Goal: Task Accomplishment & Management: Use online tool/utility

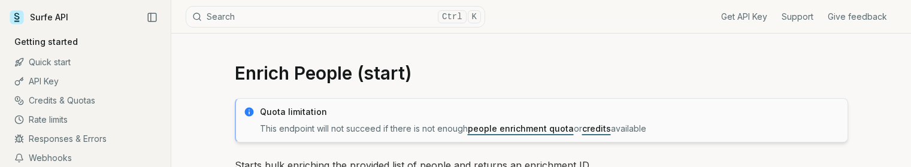
select select "****"
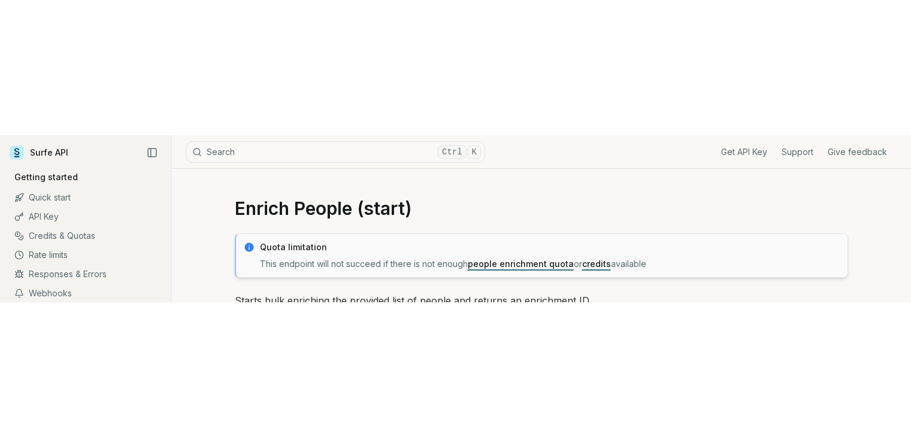
scroll to position [838, 0]
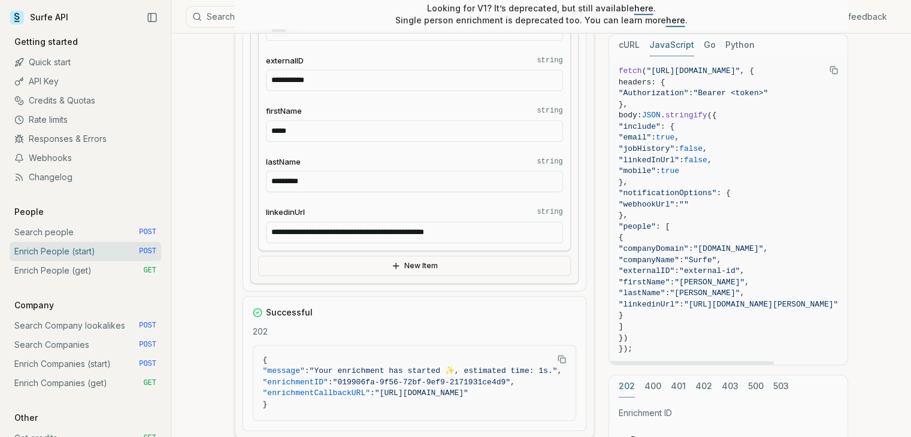
click at [673, 166] on span ""externalID"" at bounding box center [646, 270] width 56 height 9
copy span "externalID"
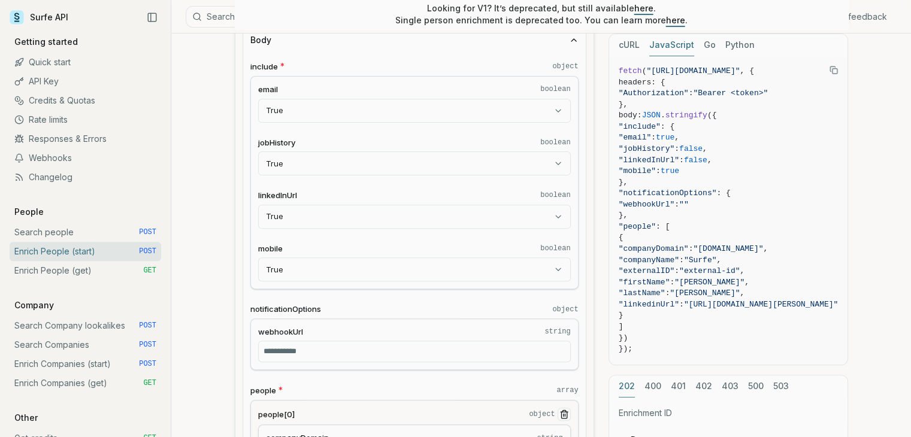
scroll to position [60, 0]
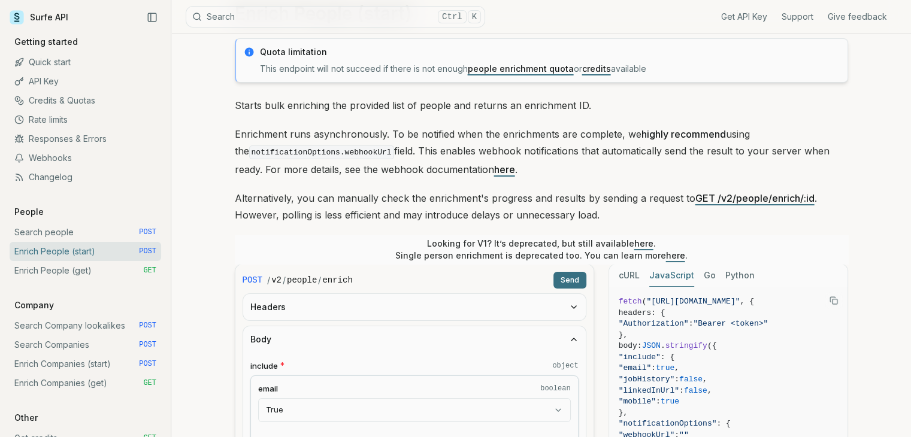
click at [494, 166] on link "here" at bounding box center [504, 169] width 21 height 12
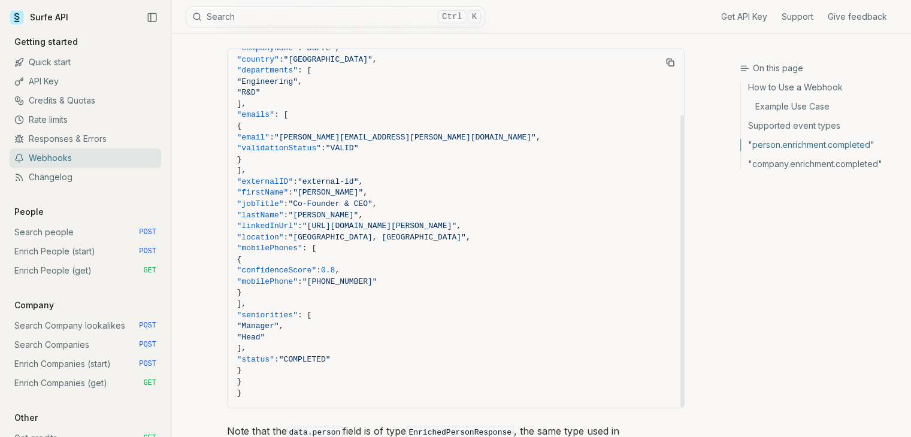
scroll to position [1261, 0]
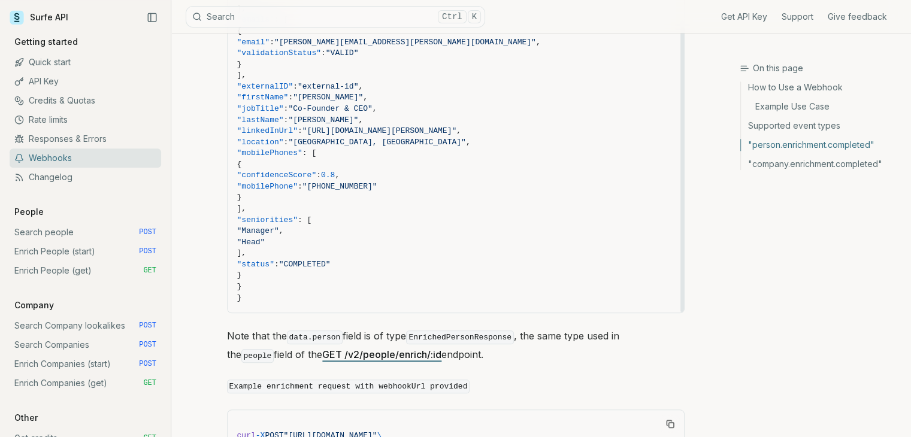
click at [638, 166] on span "}" at bounding box center [455, 286] width 437 height 11
click at [766, 166] on div "On this page How to Use a Webhook Example Use Case Supported event types "perso…" at bounding box center [824, 247] width 171 height 370
click at [590, 166] on span "]," at bounding box center [455, 209] width 437 height 11
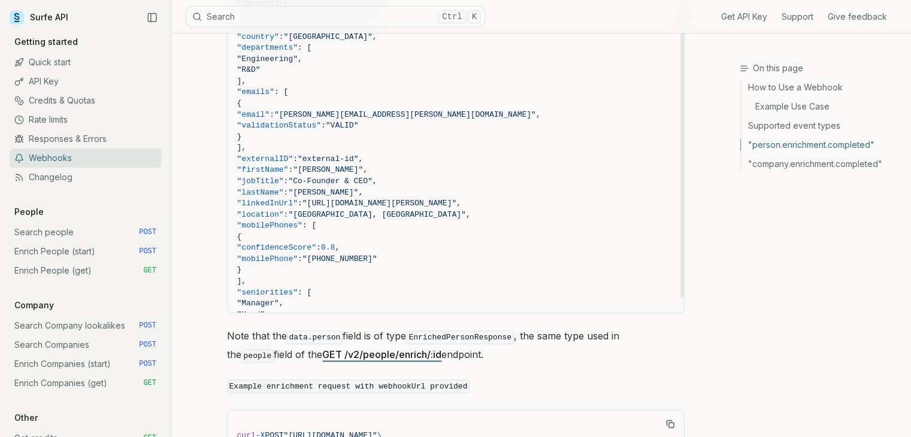
scroll to position [0, 0]
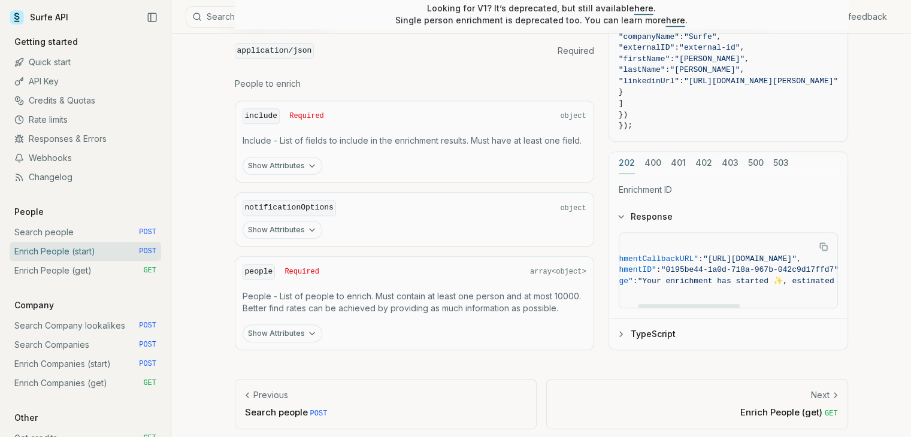
scroll to position [0, 40]
drag, startPoint x: 663, startPoint y: 298, endPoint x: 682, endPoint y: 299, distance: 18.6
click at [682, 166] on div at bounding box center [689, 306] width 102 height 4
click at [683, 166] on div at bounding box center [689, 306] width 102 height 4
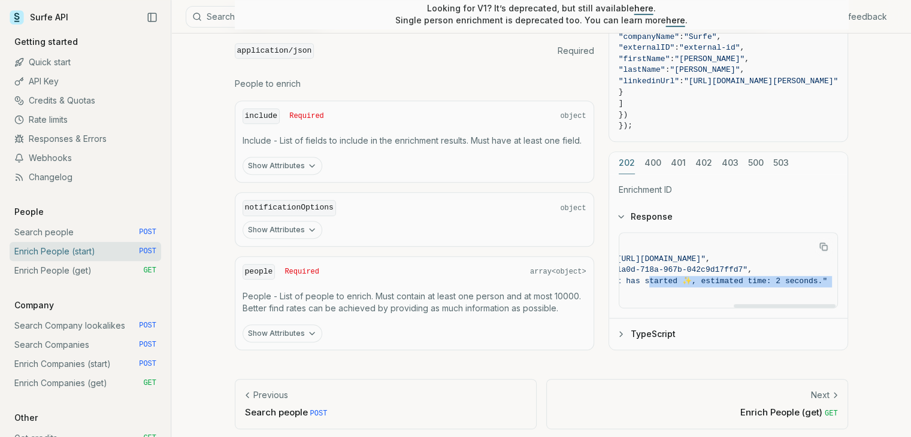
scroll to position [0, 250]
drag, startPoint x: 735, startPoint y: 275, endPoint x: 839, endPoint y: 271, distance: 104.3
click at [847, 166] on div "{ "enrichmentCallbackURL" : "https://api.surfe.com/v2/people/enrich/0195be44-1a…" at bounding box center [728, 276] width 238 height 86
click at [773, 166] on span ""message" : "Your enrichment has started ✨, estimated time: 2 seconds."" at bounding box center [664, 281] width 328 height 11
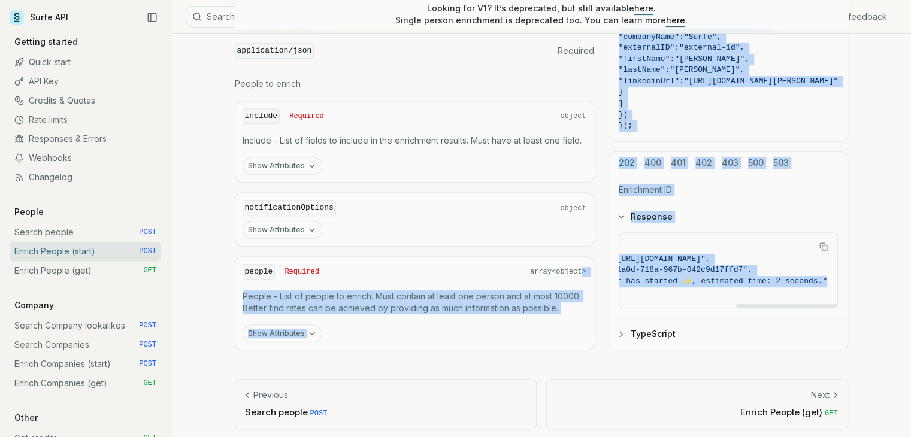
scroll to position [0, 0]
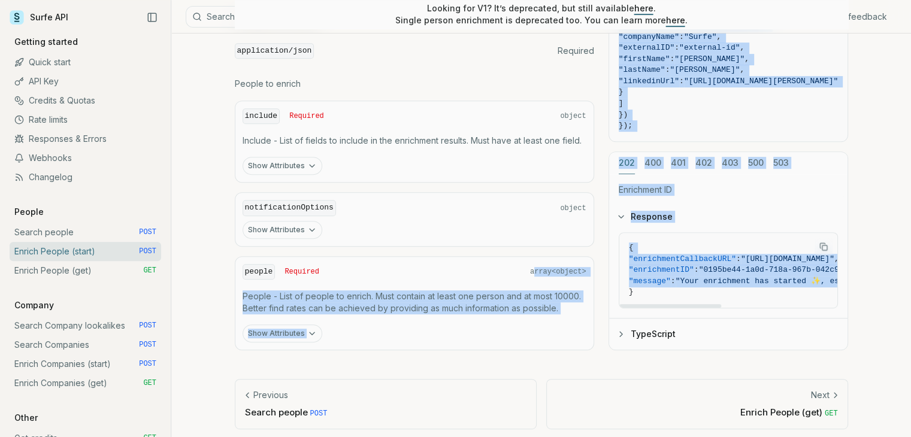
drag, startPoint x: 677, startPoint y: 275, endPoint x: 539, endPoint y: 267, distance: 138.6
click at [536, 166] on div "POST / v2 / people / enrich Send Headers Body Authorization Authorization Requi…" at bounding box center [541, 66] width 613 height 568
click at [701, 166] on span ""message" : "Your enrichment has started ✨, estimated time: 2 seconds."" at bounding box center [793, 281] width 328 height 11
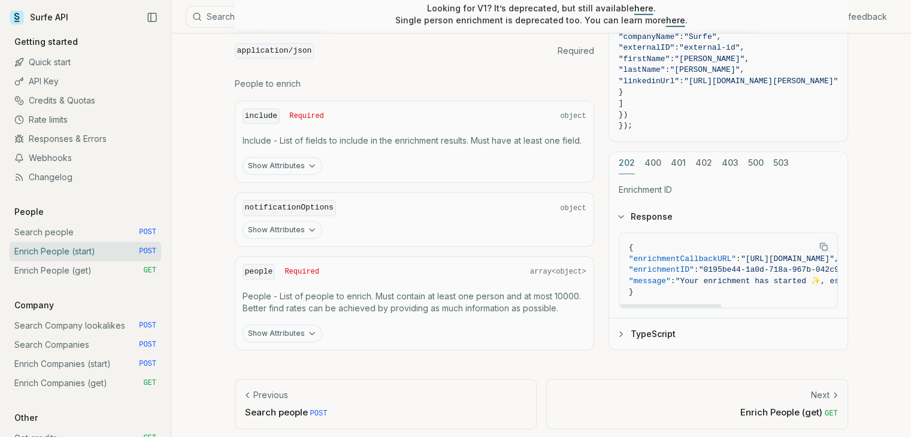
click at [734, 166] on span ""0195be44-1a0d-718a-967b-042c9d17ffd7"" at bounding box center [787, 270] width 177 height 9
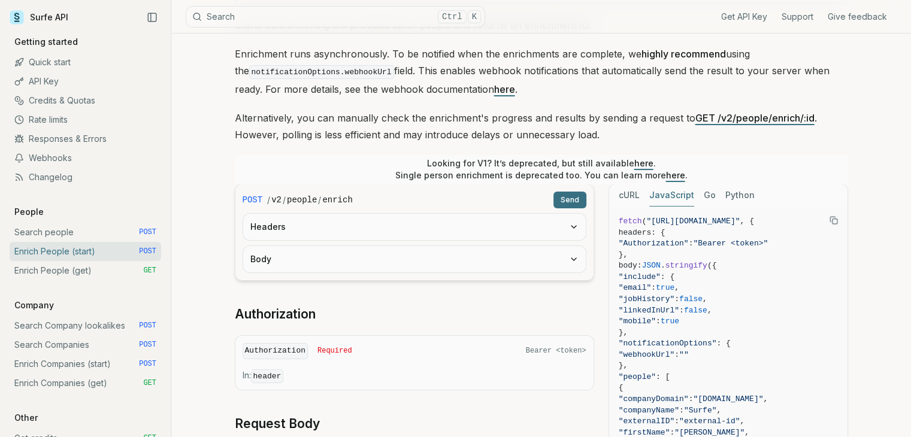
scroll to position [123, 0]
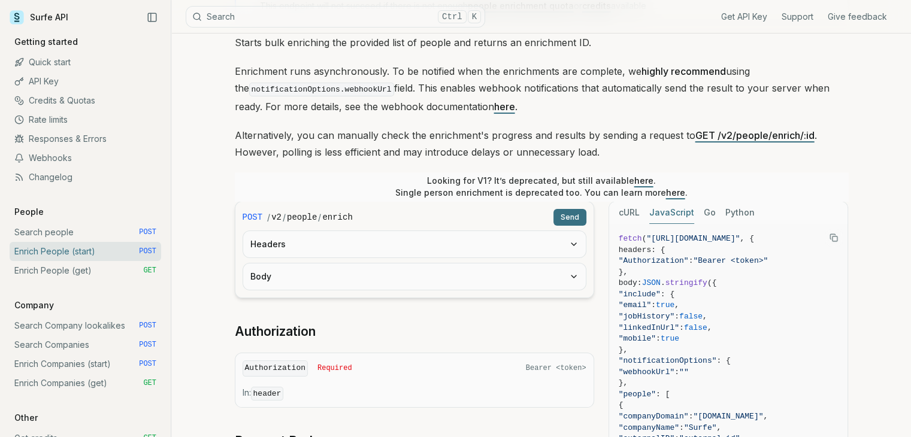
click at [441, 166] on button "Headers" at bounding box center [414, 244] width 342 height 26
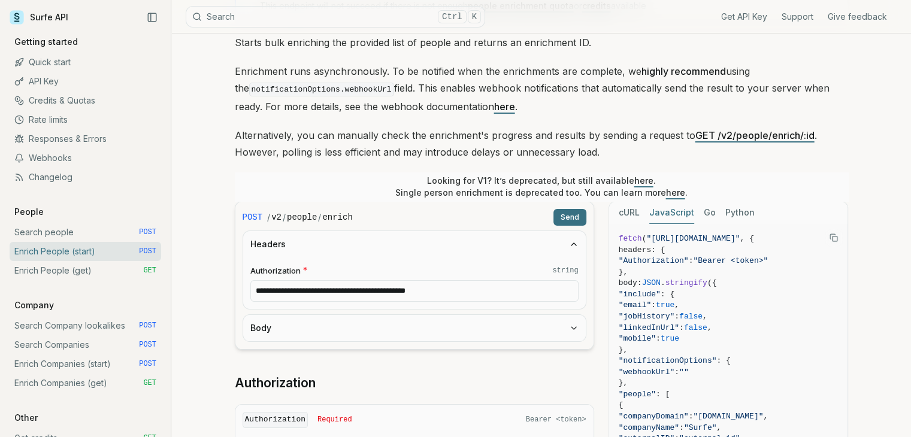
click at [441, 166] on button "Headers" at bounding box center [414, 244] width 342 height 26
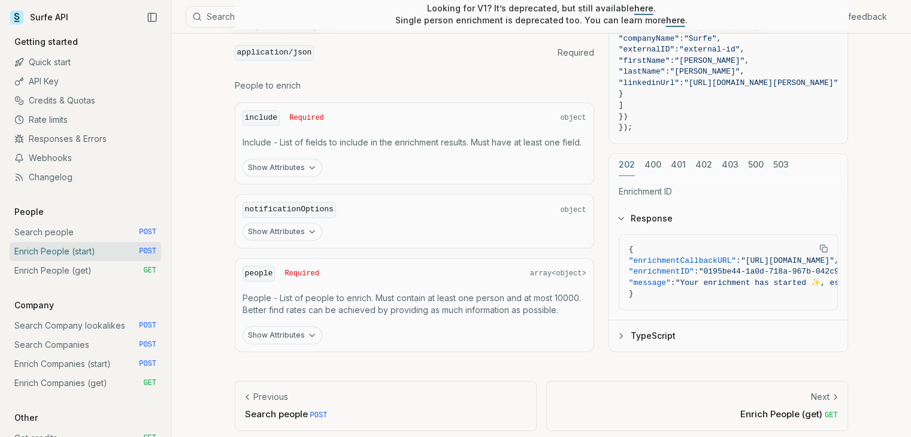
scroll to position [542, 0]
click at [295, 166] on button "Show Attributes" at bounding box center [282, 334] width 80 height 18
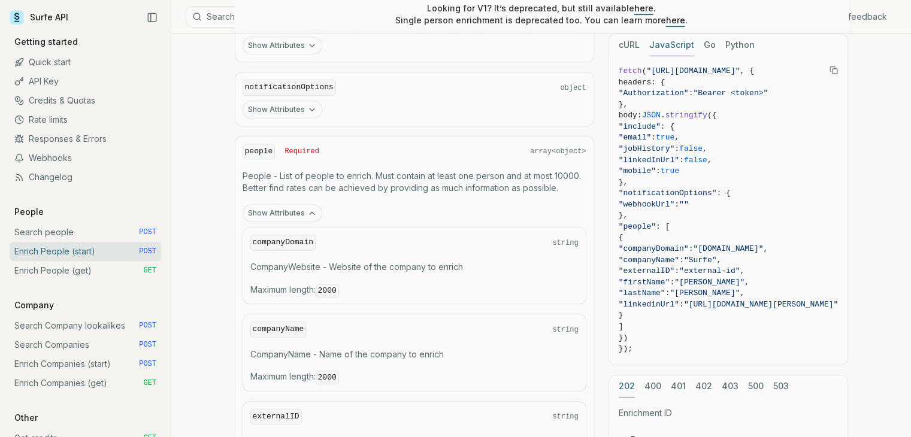
scroll to position [662, 0]
click at [287, 109] on button "Show Attributes" at bounding box center [282, 110] width 80 height 18
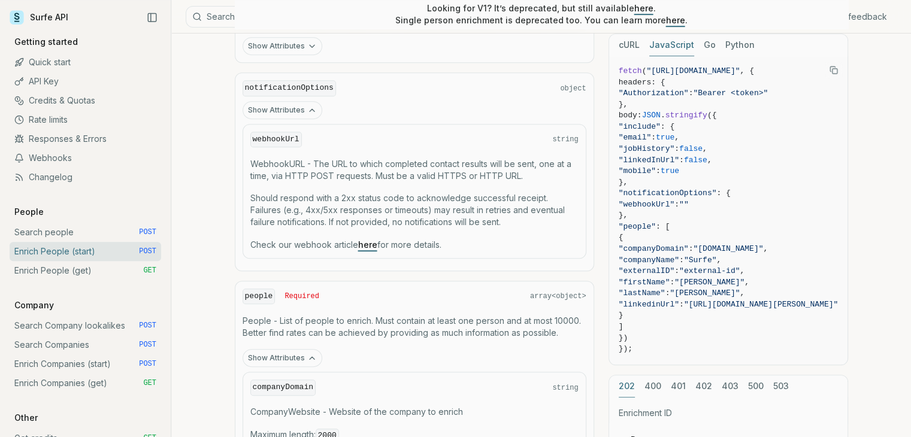
click at [289, 108] on button "Show Attributes" at bounding box center [282, 110] width 80 height 18
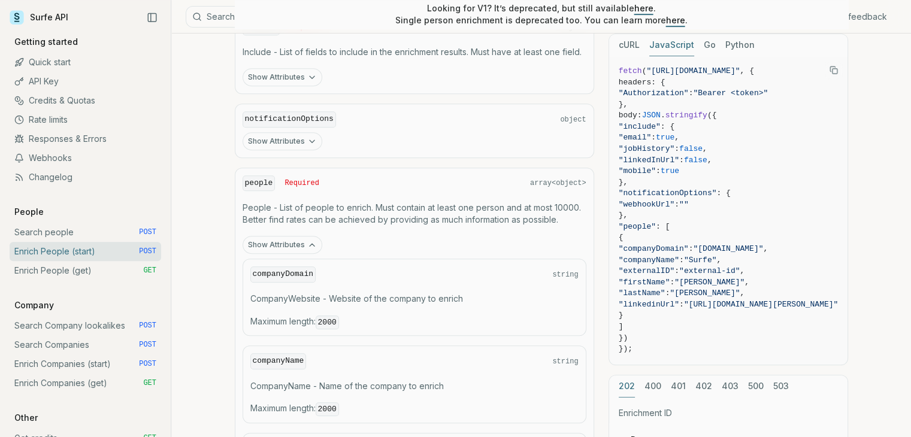
scroll to position [482, 0]
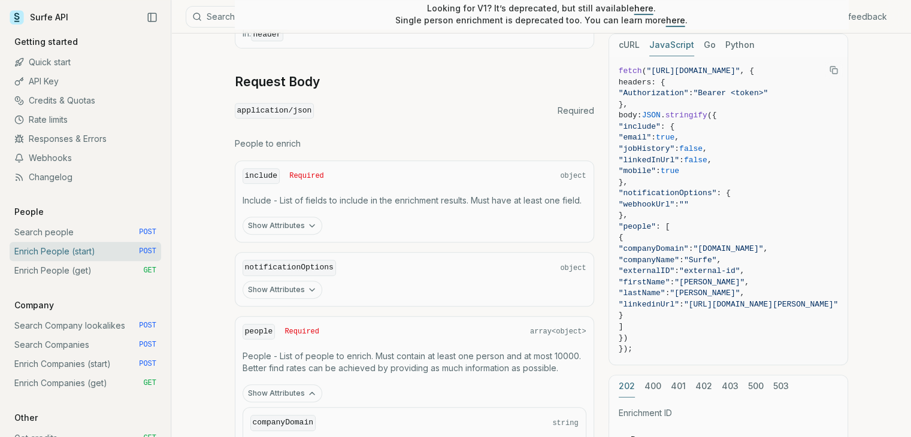
click at [316, 166] on button "Show Attributes" at bounding box center [282, 226] width 80 height 18
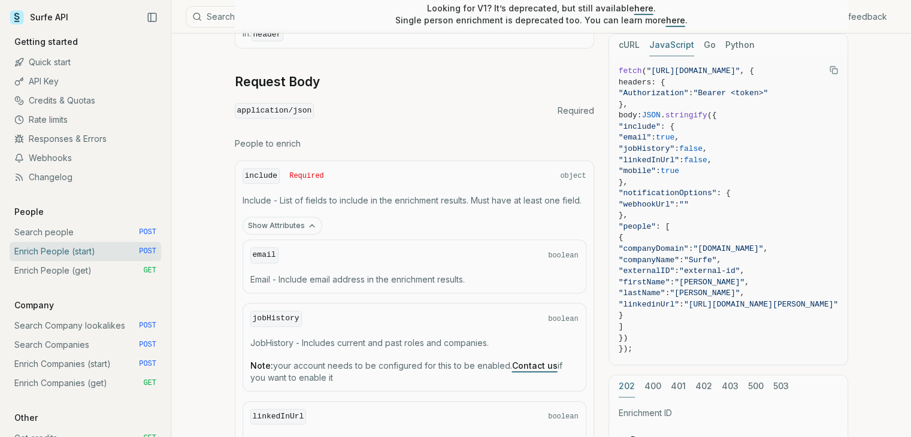
click at [310, 166] on icon "button" at bounding box center [312, 226] width 10 height 10
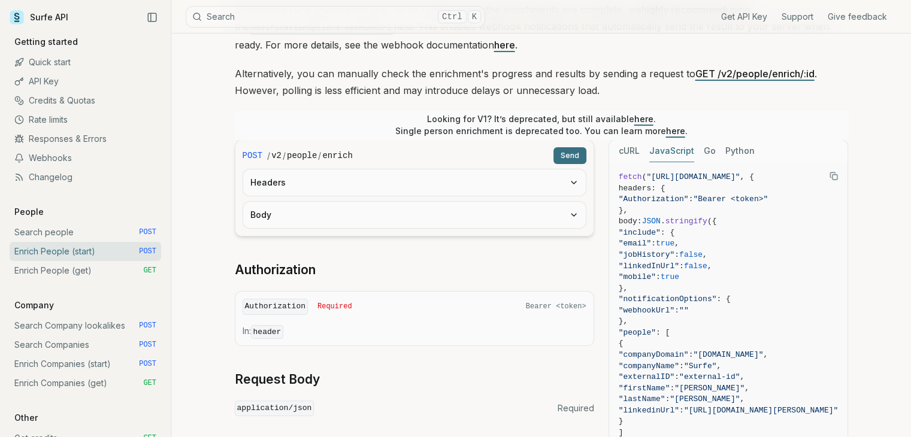
scroll to position [183, 0]
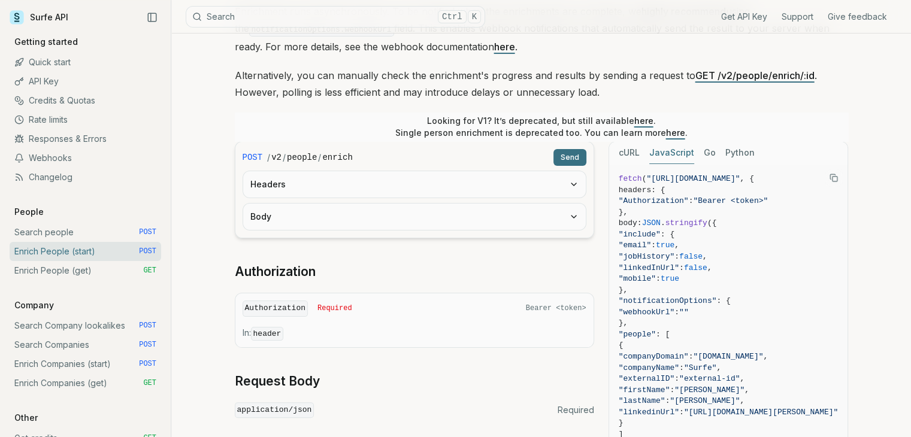
click at [321, 166] on button "Body" at bounding box center [414, 217] width 342 height 26
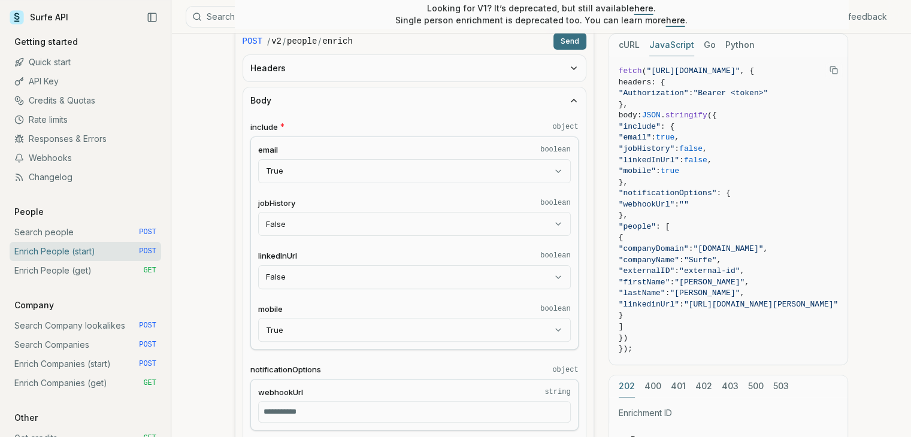
scroll to position [302, 0]
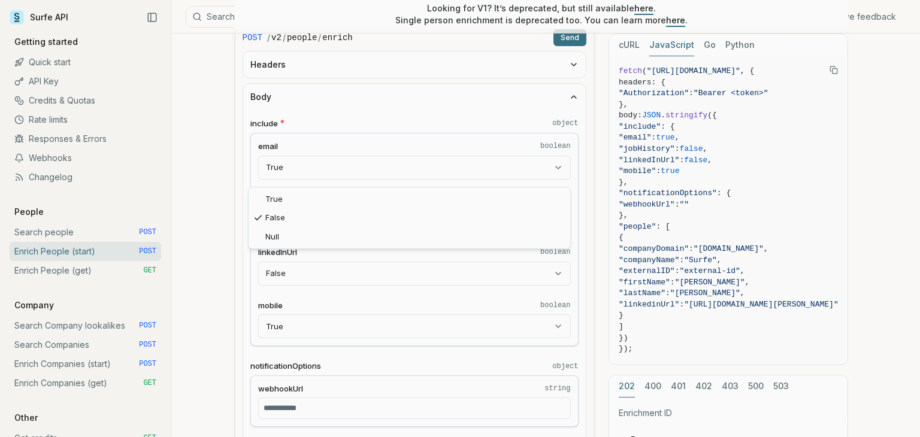
select select "****"
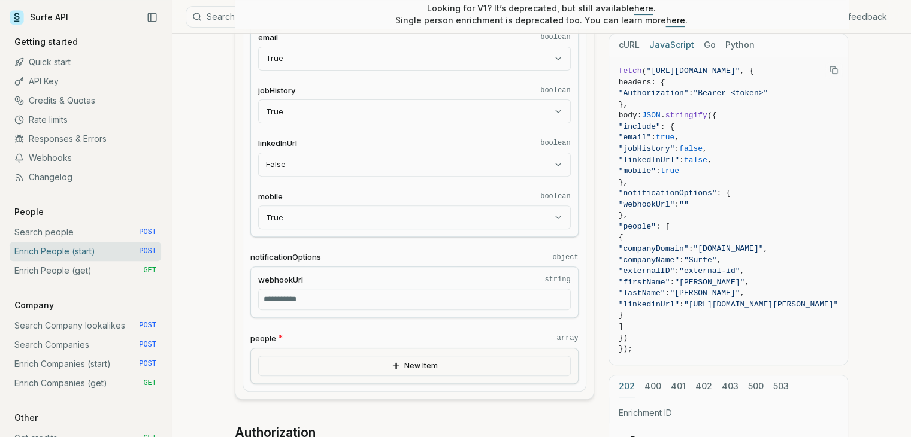
scroll to position [422, 0]
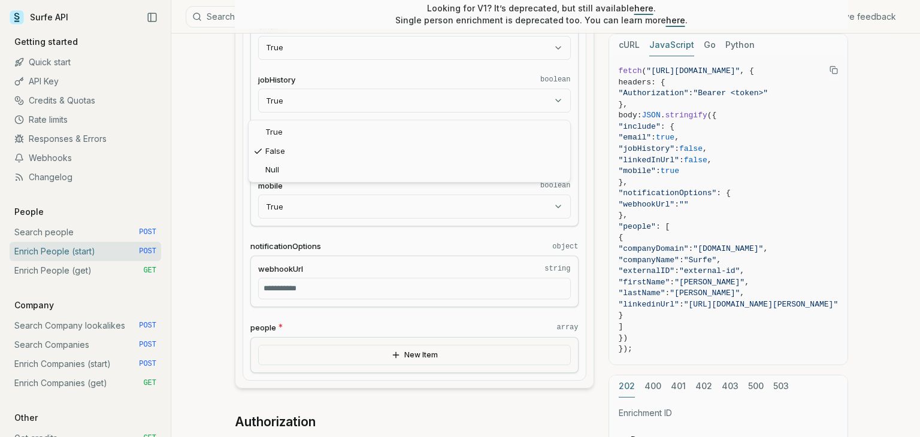
select select "****"
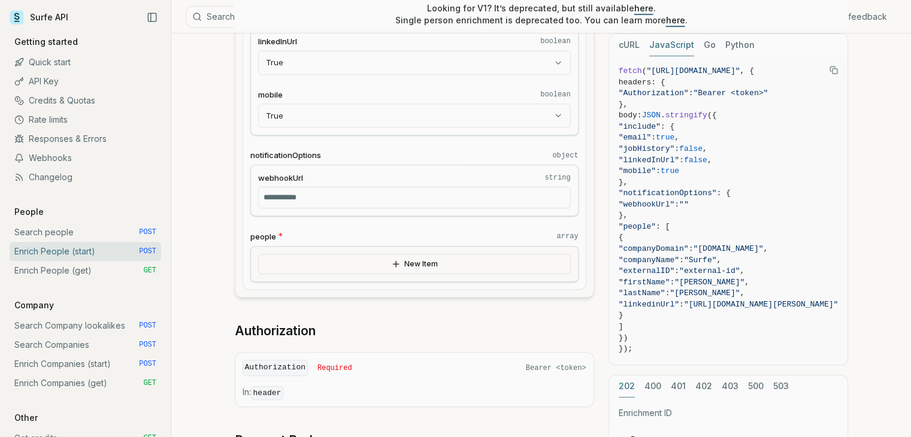
scroll to position [542, 0]
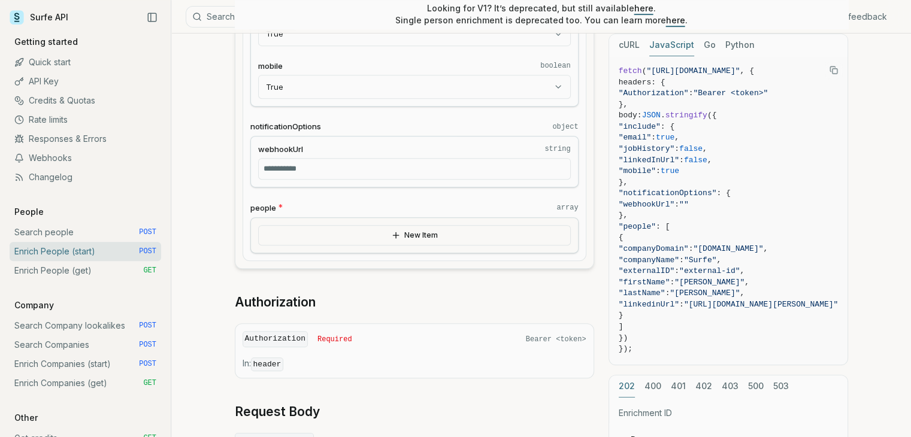
click at [353, 166] on button "New Item" at bounding box center [414, 235] width 313 height 20
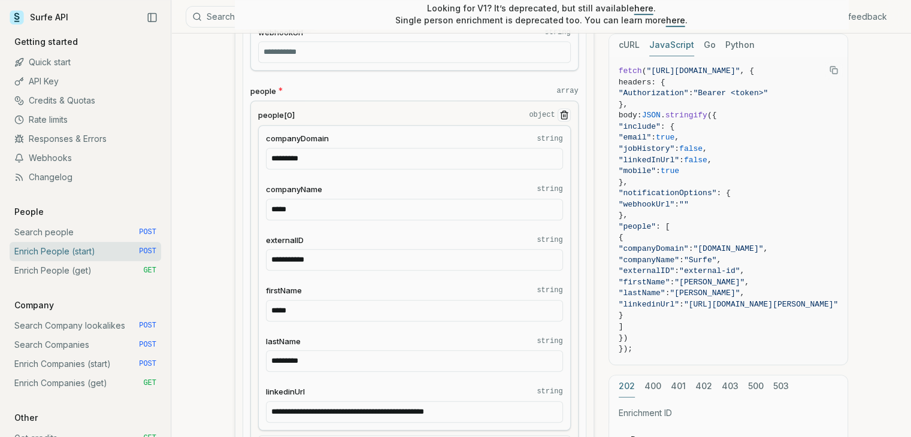
scroll to position [662, 0]
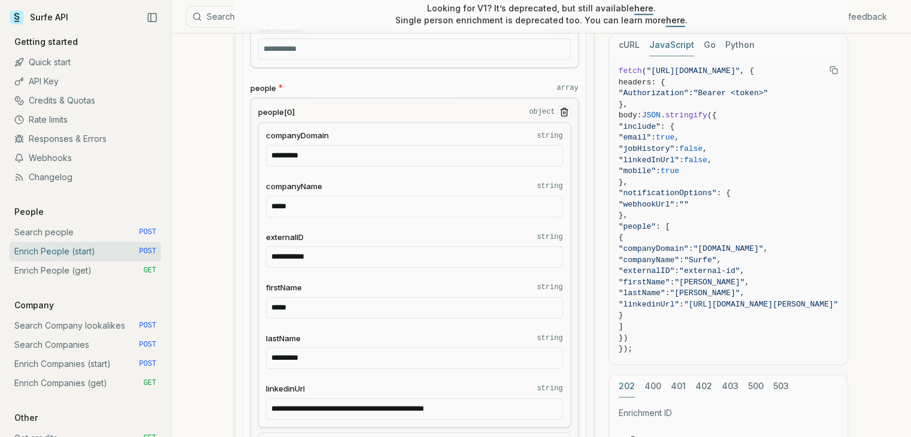
drag, startPoint x: 333, startPoint y: 153, endPoint x: 239, endPoint y: 153, distance: 94.0
click at [239, 153] on form "**********" at bounding box center [414, 69] width 359 height 814
type input "********"
type input "***"
type input "**********"
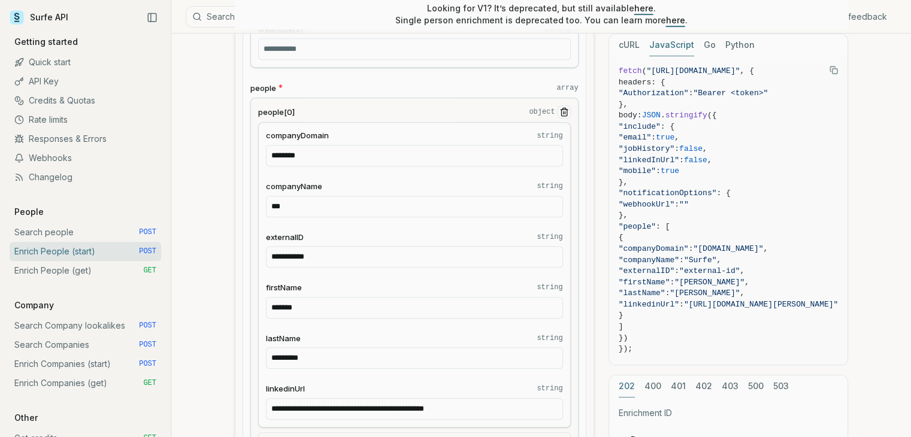
type input "*******"
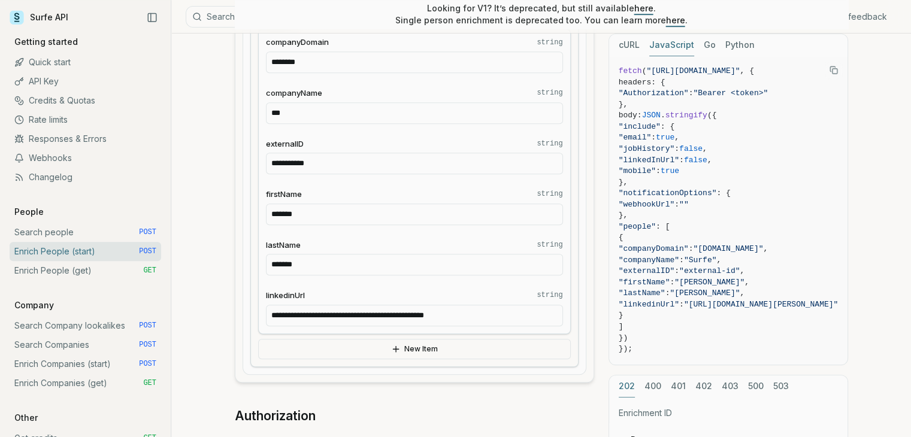
scroll to position [781, 0]
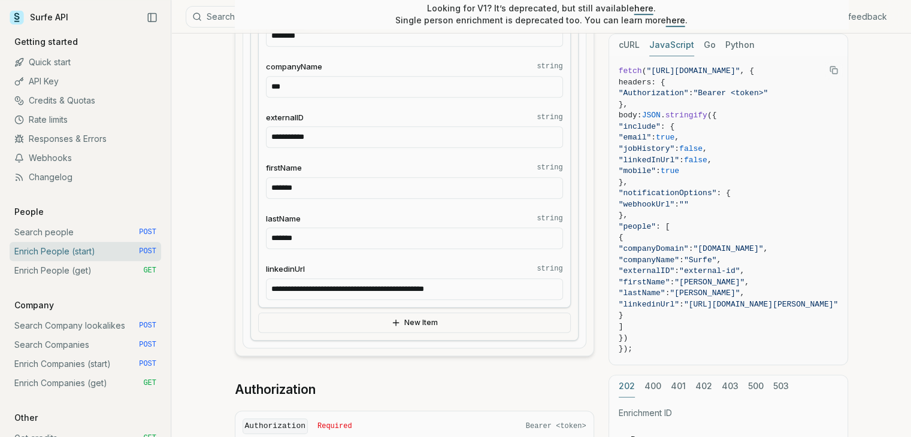
type input "*******"
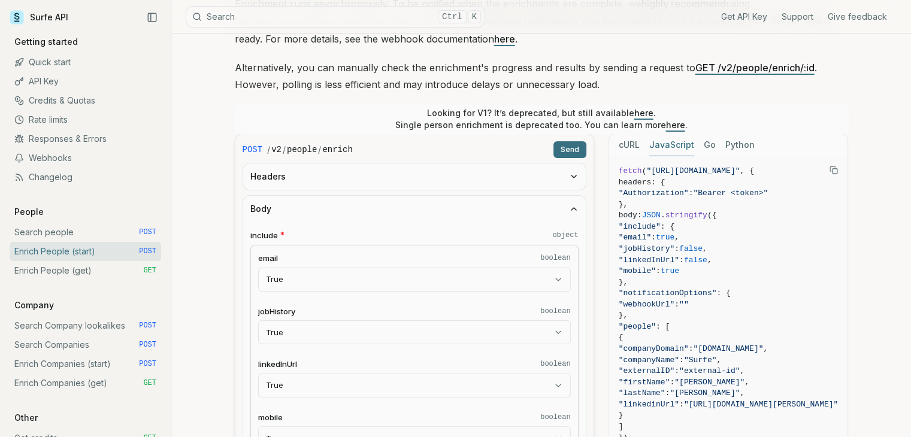
scroll to position [183, 0]
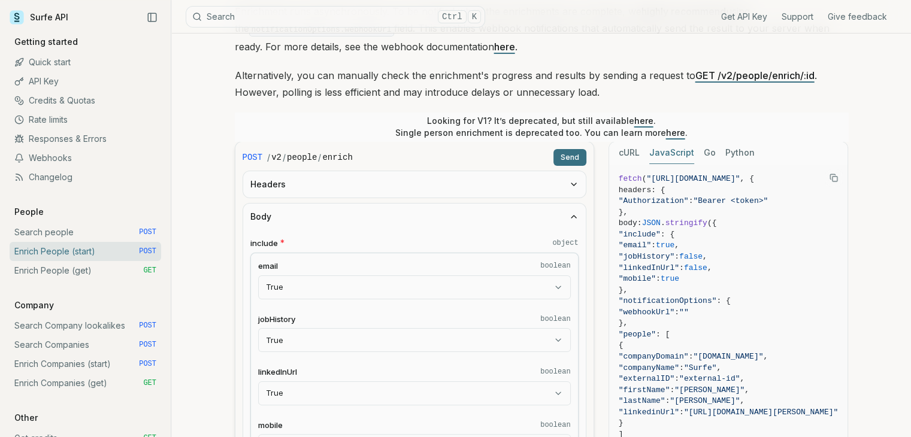
click at [576, 159] on button "Send" at bounding box center [569, 157] width 33 height 17
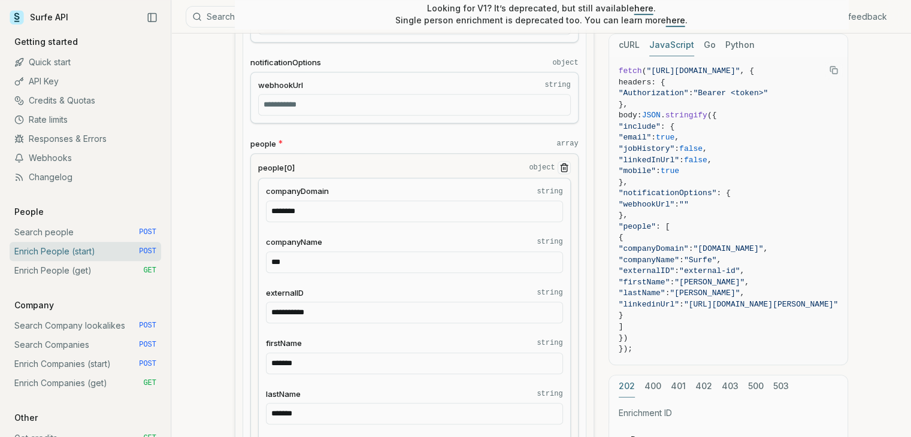
scroll to position [602, 0]
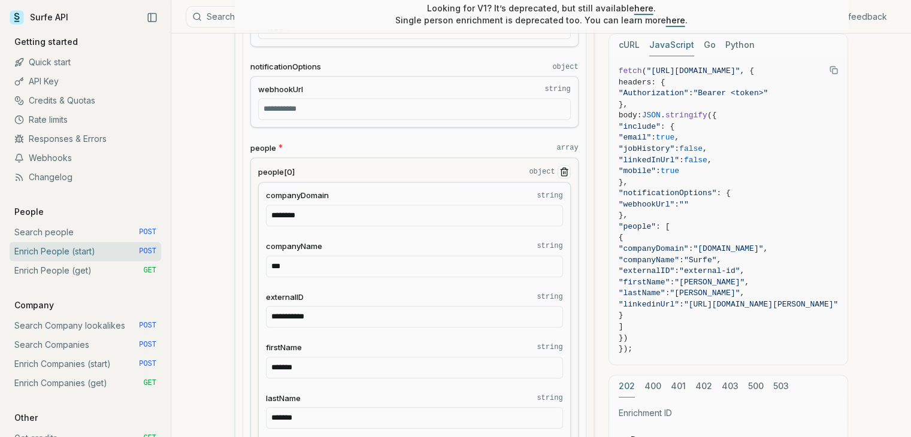
click at [339, 166] on input "********" at bounding box center [414, 216] width 297 height 22
type input "**********"
click at [587, 166] on form "**********" at bounding box center [414, 232] width 359 height 1020
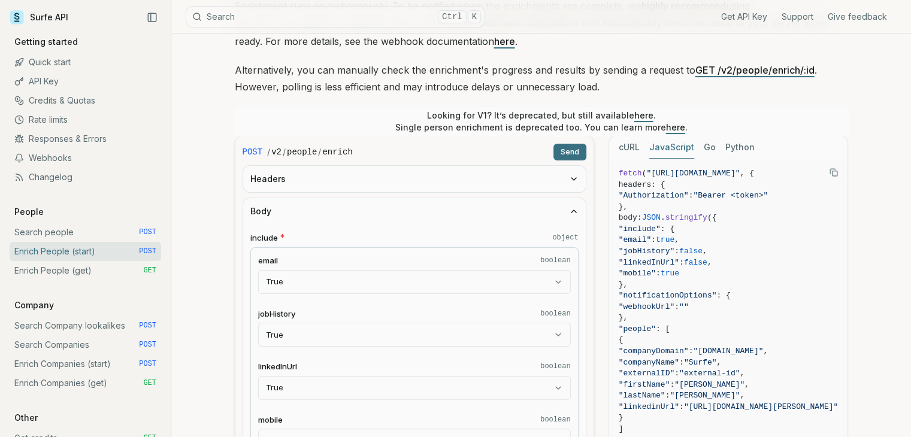
scroll to position [183, 0]
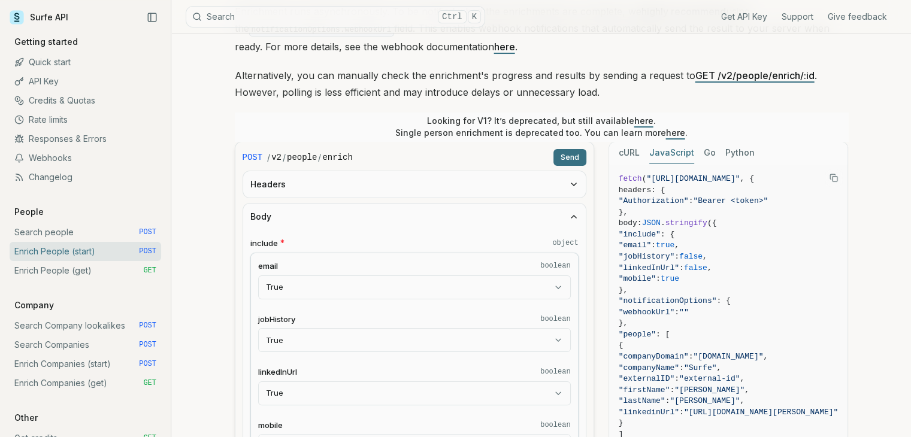
click at [570, 154] on button "Send" at bounding box center [569, 157] width 33 height 17
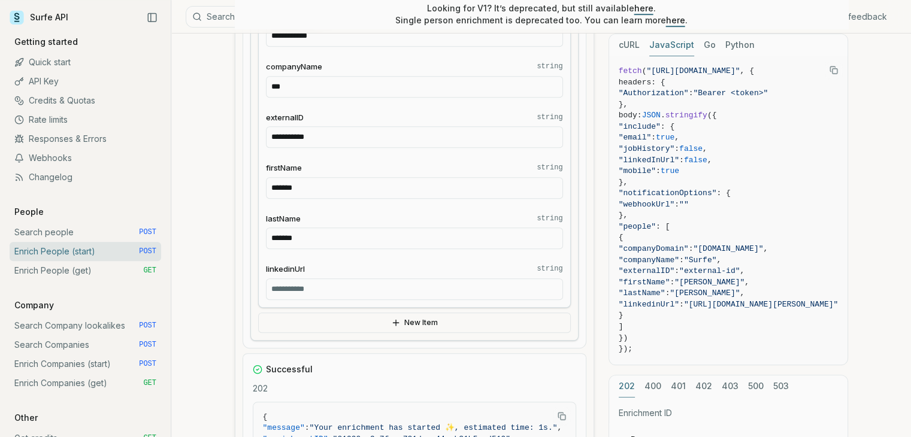
scroll to position [961, 0]
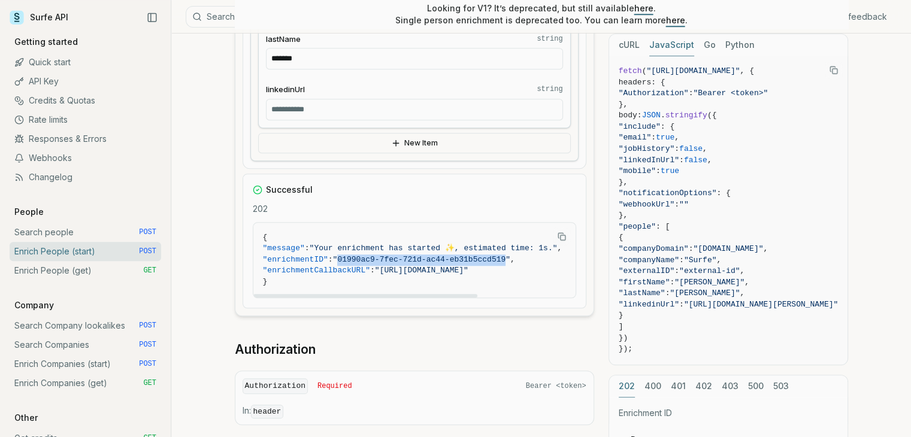
drag, startPoint x: 342, startPoint y: 255, endPoint x: 496, endPoint y: 253, distance: 153.3
click at [496, 166] on span ""01990ac9-7fec-721d-ac44-eb31b5ccd519"" at bounding box center [421, 259] width 177 height 9
click at [562, 166] on rect "Copy Text" at bounding box center [562, 237] width 5 height 5
click at [207, 166] on article "Enrich People (start) Quota limitation This endpoint will not succeed if there …" at bounding box center [541, 202] width 671 height 2259
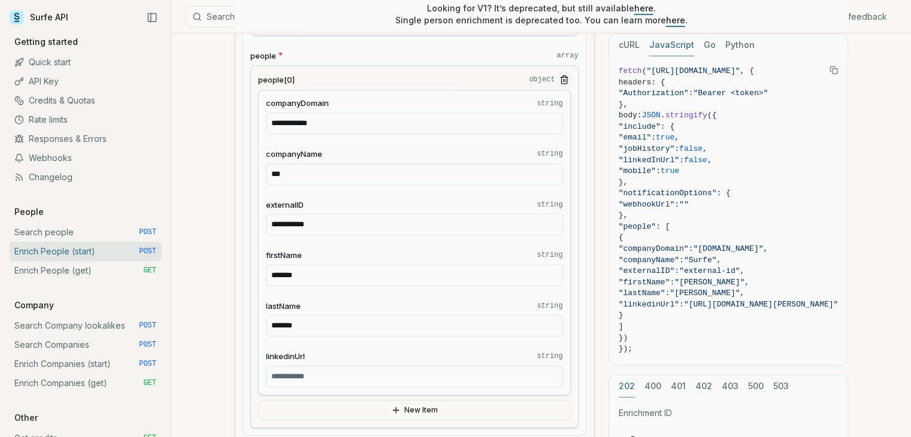
scroll to position [662, 0]
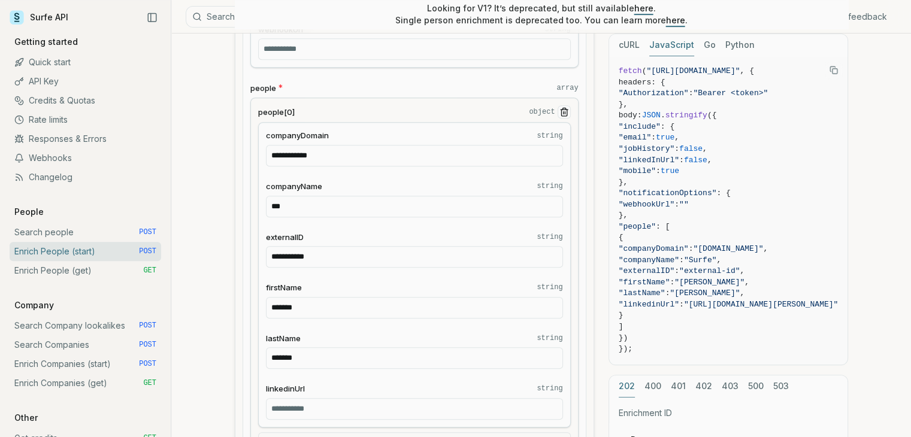
click at [330, 166] on input "*******" at bounding box center [414, 308] width 297 height 22
click at [328, 166] on input "*******" at bounding box center [414, 308] width 297 height 22
click at [330, 166] on input "*******" at bounding box center [414, 308] width 297 height 22
type input "*****"
type input "*******"
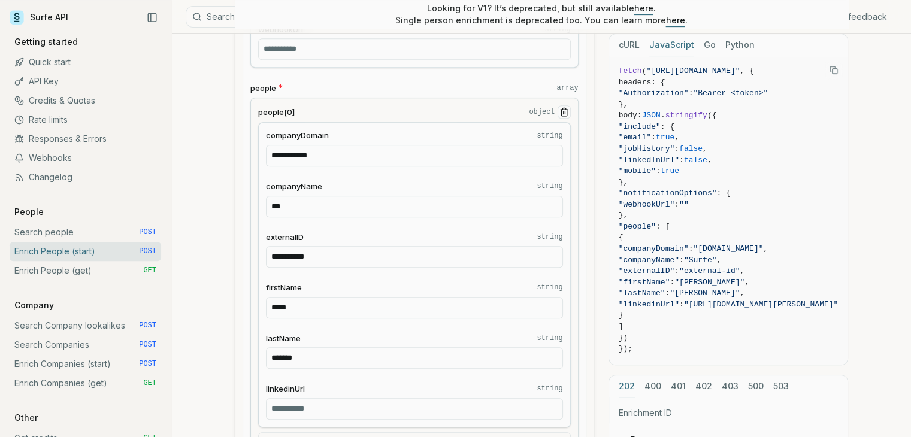
click at [346, 166] on input "**********" at bounding box center [414, 257] width 297 height 22
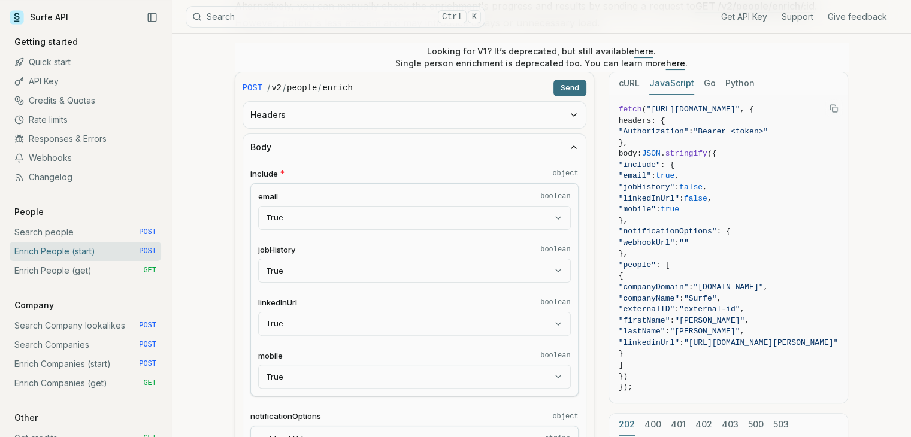
scroll to position [123, 0]
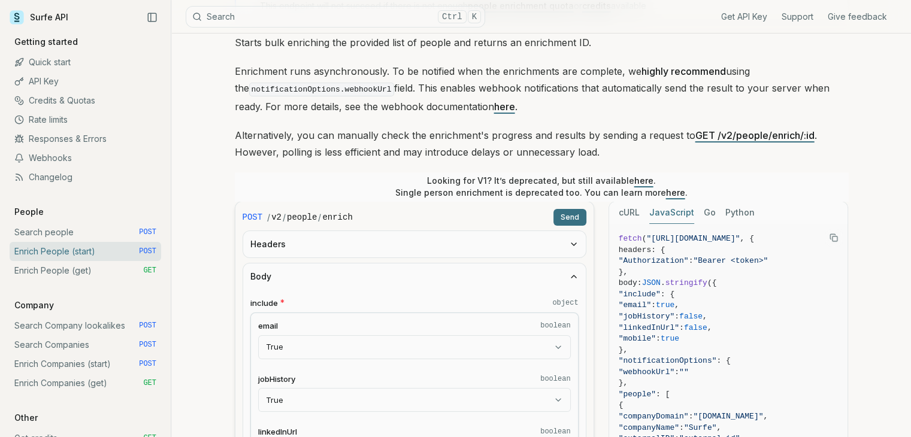
type input "**********"
click at [562, 166] on button "Send" at bounding box center [569, 217] width 33 height 17
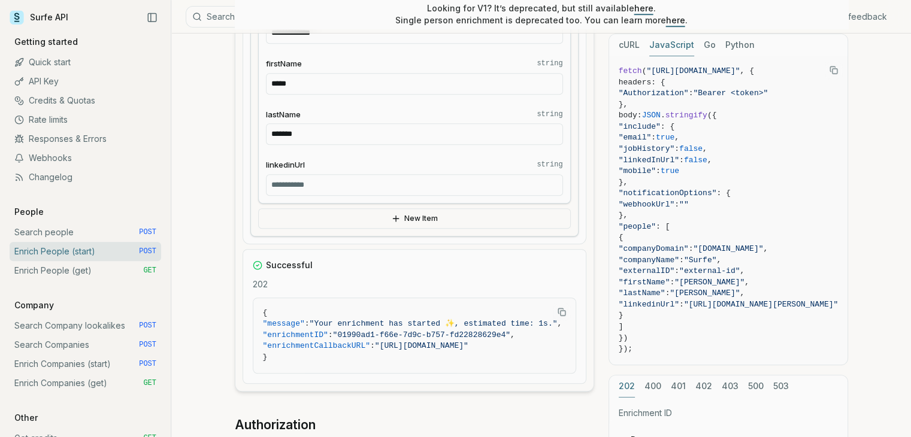
scroll to position [1081, 0]
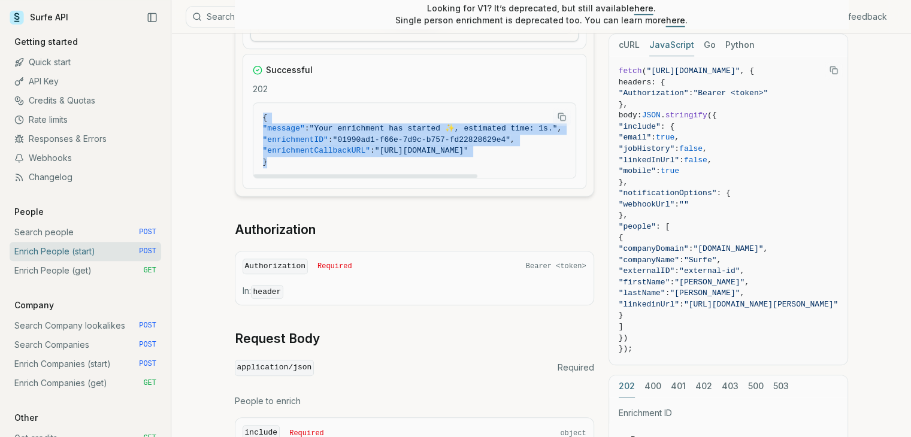
drag, startPoint x: 275, startPoint y: 142, endPoint x: 262, endPoint y: 113, distance: 33.0
click at [263, 113] on code "{ "message" : "Your enrichment has started ✨, estimated time: 1s." , "enrichmen…" at bounding box center [414, 141] width 303 height 56
copy code "{ "message" : "Your enrichment has started ✨, estimated time: 1s." , "enrichmen…"
click at [366, 157] on span "}" at bounding box center [414, 162] width 303 height 11
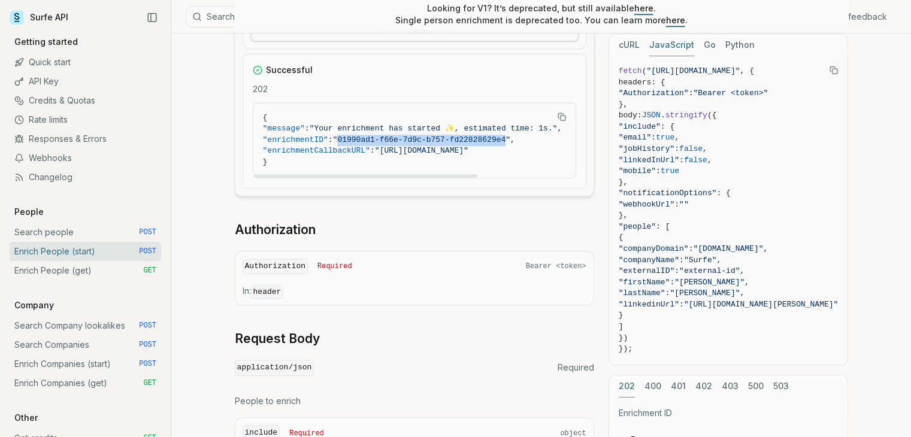
drag, startPoint x: 344, startPoint y: 135, endPoint x: 497, endPoint y: 135, distance: 153.3
click at [497, 135] on span ""01990ad1-f66e-7d9c-b757-fd22828629e4"" at bounding box center [421, 139] width 177 height 9
copy span "01990ad1-f66e-7d9c-b757-fd22828629e4"
click at [79, 166] on link "Enrich People (get) GET" at bounding box center [85, 270] width 151 height 19
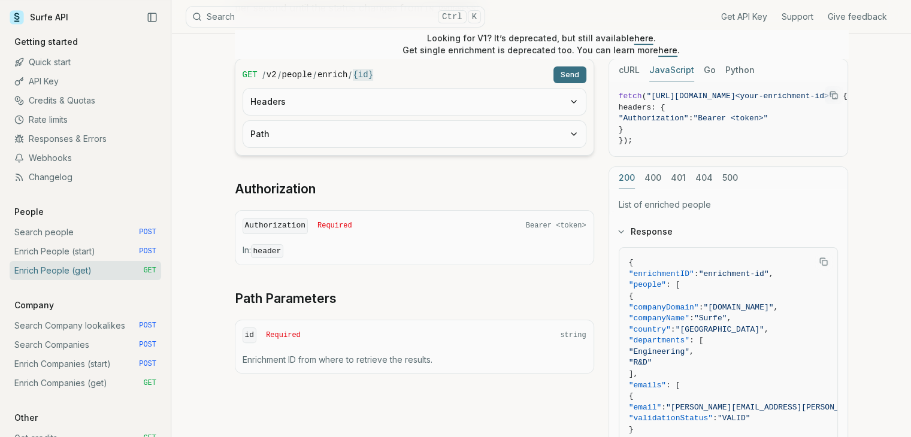
scroll to position [239, 0]
click at [319, 134] on button "Path" at bounding box center [414, 133] width 342 height 26
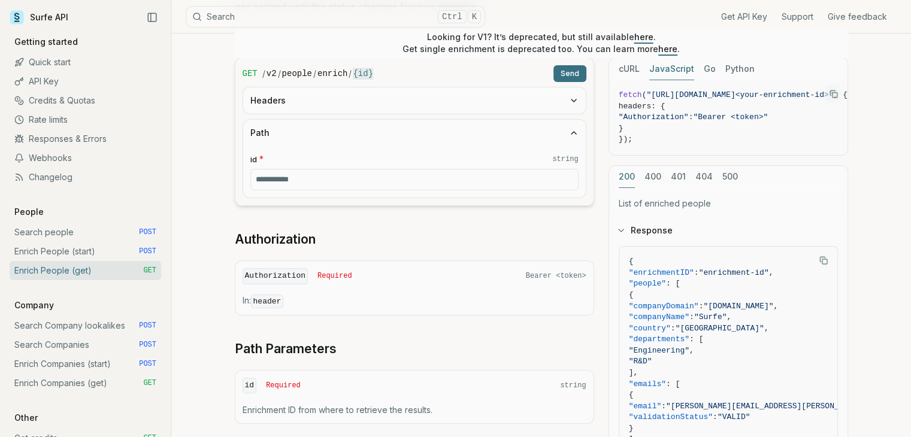
click at [338, 166] on input "id * string" at bounding box center [414, 180] width 328 height 22
paste input "**********"
type input "**********"
click at [568, 70] on button "Send" at bounding box center [569, 73] width 33 height 17
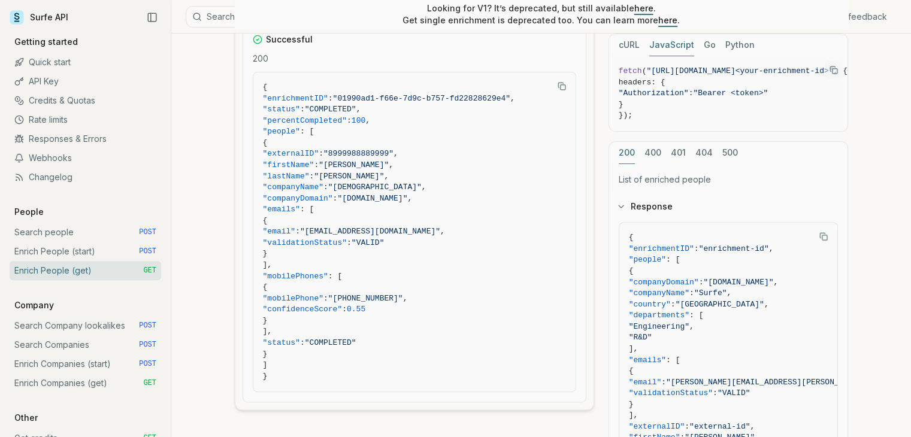
scroll to position [180, 0]
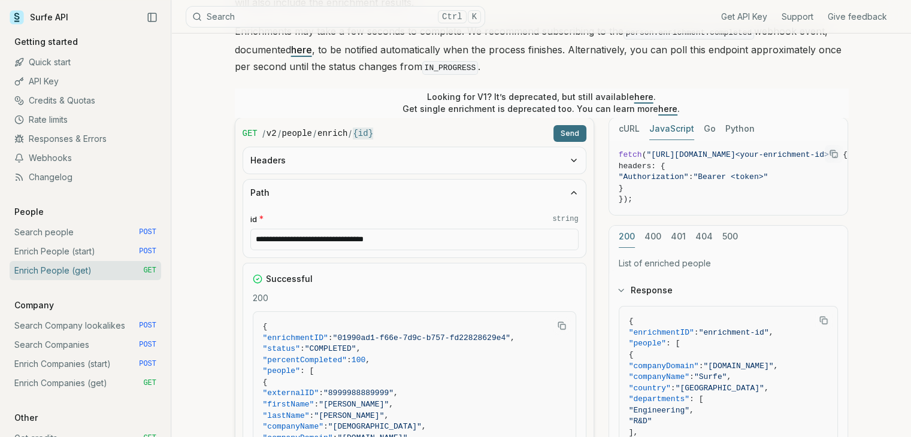
click at [231, 166] on article "**********" at bounding box center [541, 407] width 671 height 1106
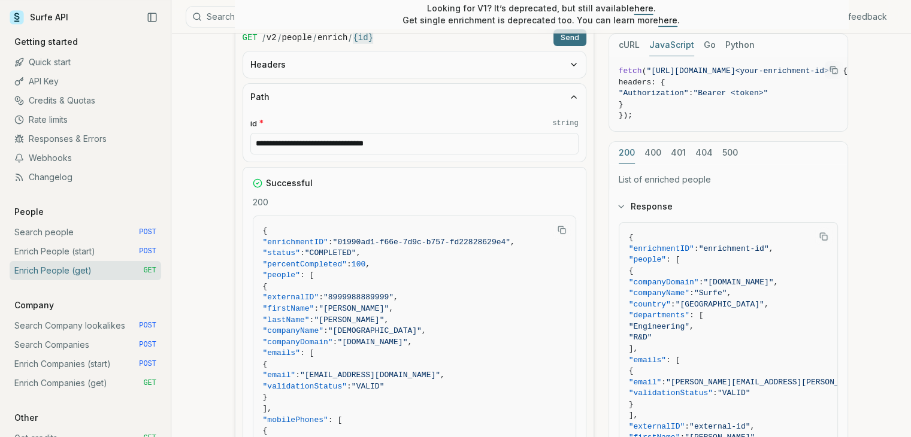
scroll to position [299, 0]
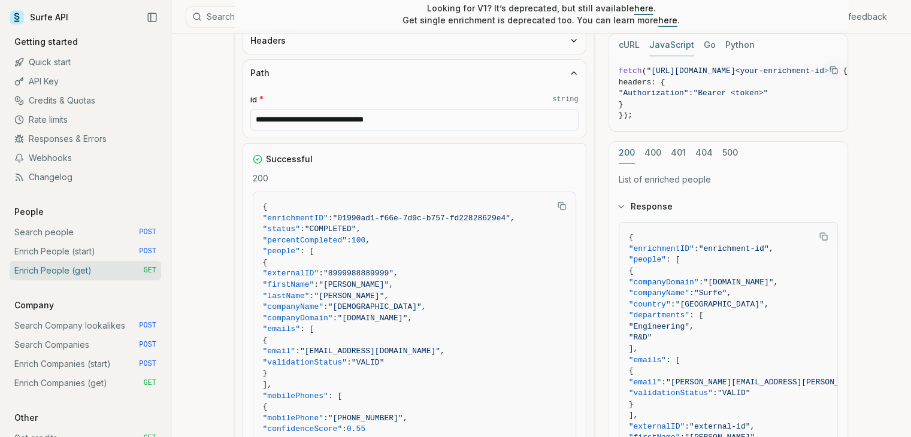
click at [562, 166] on icon "Copy Text" at bounding box center [561, 206] width 8 height 8
click at [578, 166] on div "Successful 200 { "enrichmentID" : "01990ad1-f66e-7d9c-b757-fd22828629e4" , "sta…" at bounding box center [414, 332] width 344 height 379
click at [364, 166] on p "200" at bounding box center [414, 178] width 323 height 12
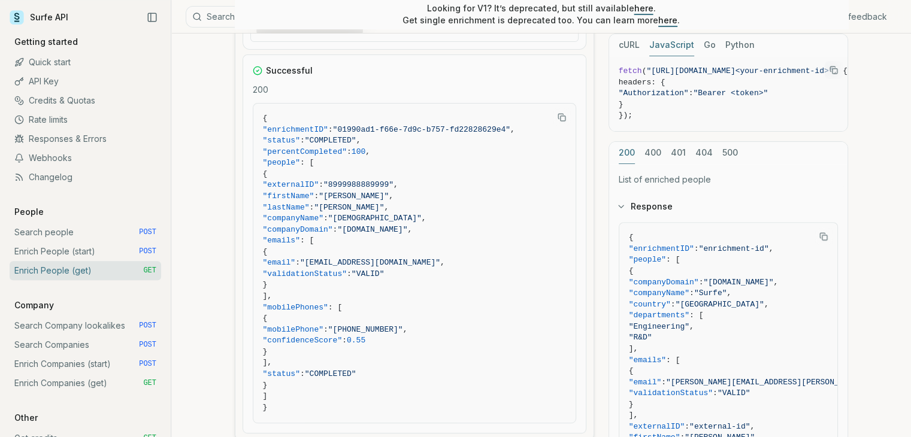
scroll to position [419, 0]
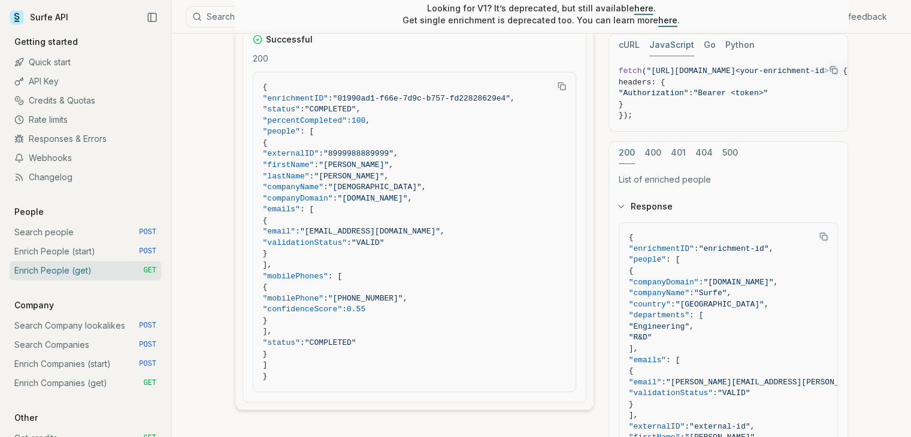
click at [210, 166] on article "**********" at bounding box center [541, 167] width 671 height 1106
click at [90, 166] on link "Enrich People (start) POST" at bounding box center [85, 251] width 151 height 19
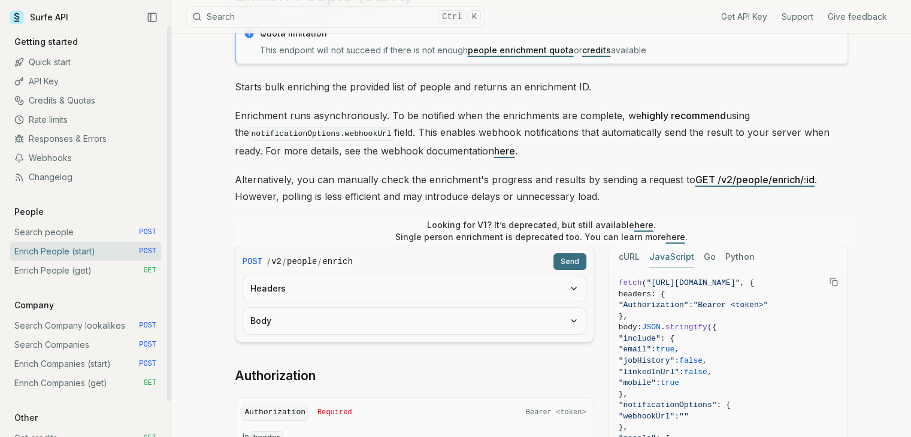
scroll to position [239, 0]
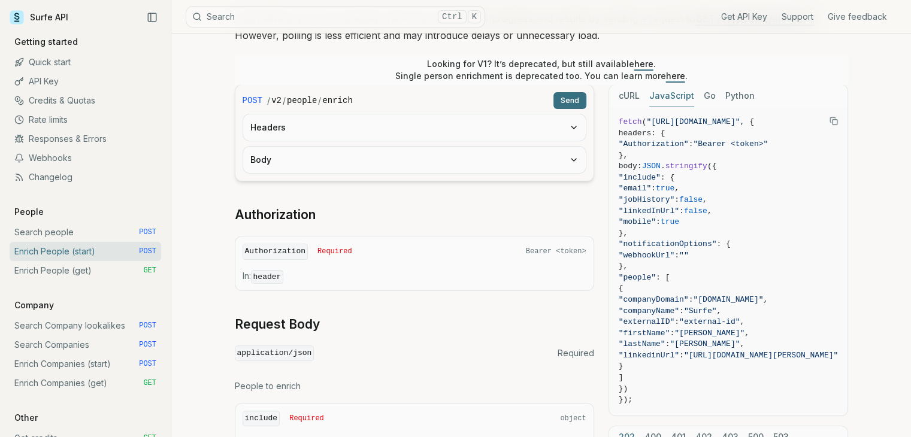
click at [316, 155] on button "Body" at bounding box center [414, 160] width 342 height 26
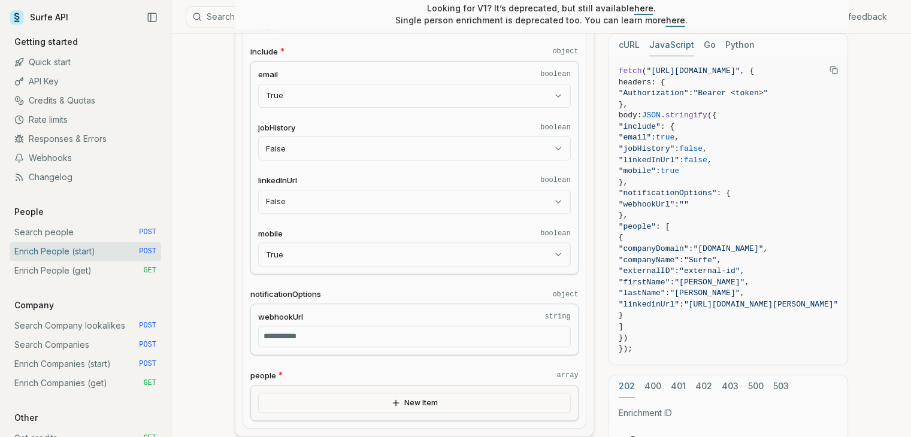
scroll to position [419, 0]
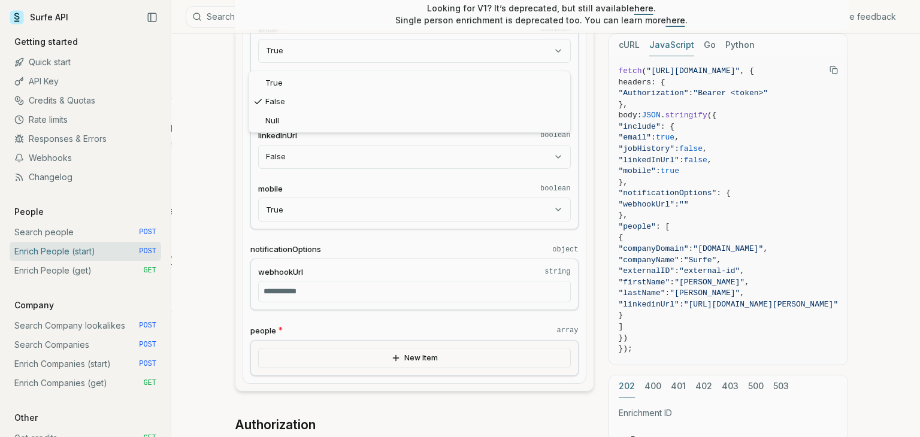
click at [324, 101] on body "Surfe API Get API Key Support Give feedback Getting started Quick start API Key…" at bounding box center [455, 268] width 911 height 1375
select select "****"
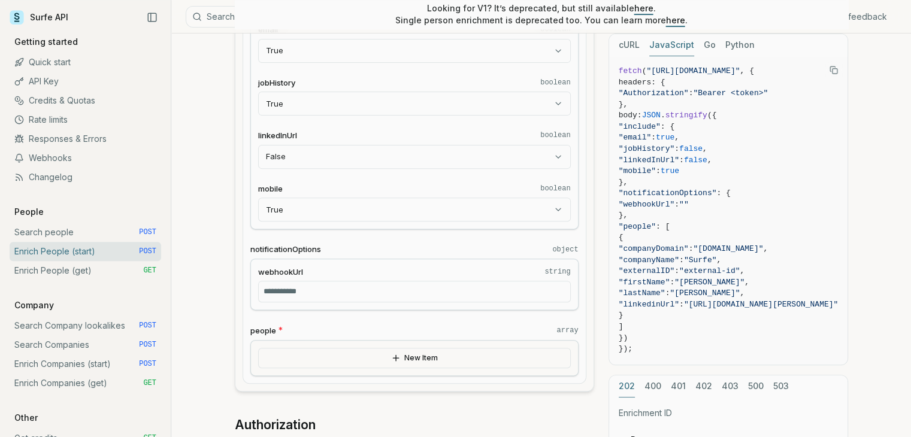
click at [298, 157] on body "Surfe API Get API Key Support Give feedback Getting started Quick start API Key…" at bounding box center [455, 268] width 911 height 1375
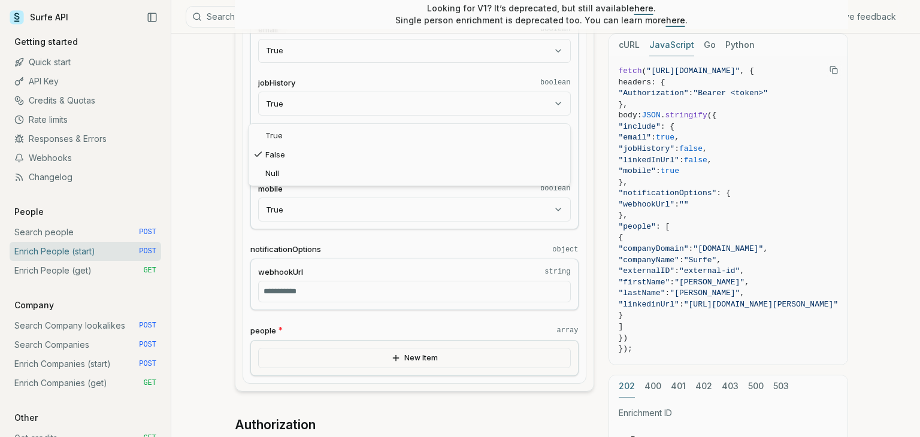
select select "****"
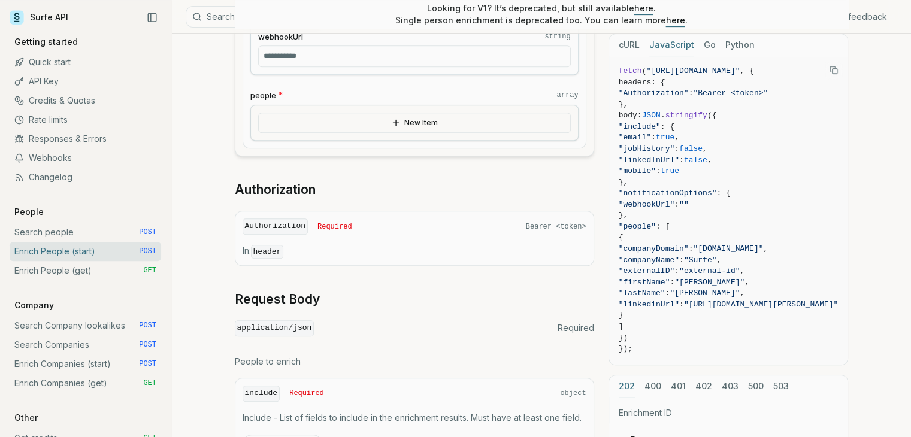
scroll to position [659, 0]
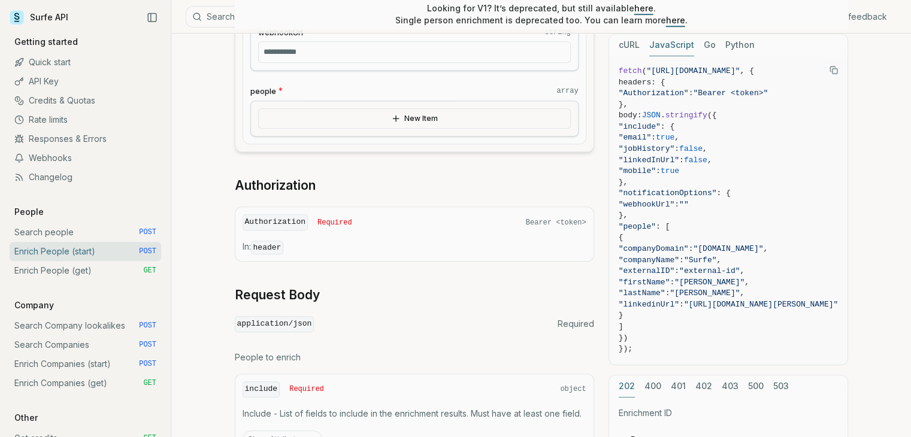
click at [398, 166] on div "POST / v2 / people / enrich Send Headers Body include * object email boolean Tr…" at bounding box center [414, 144] width 359 height 959
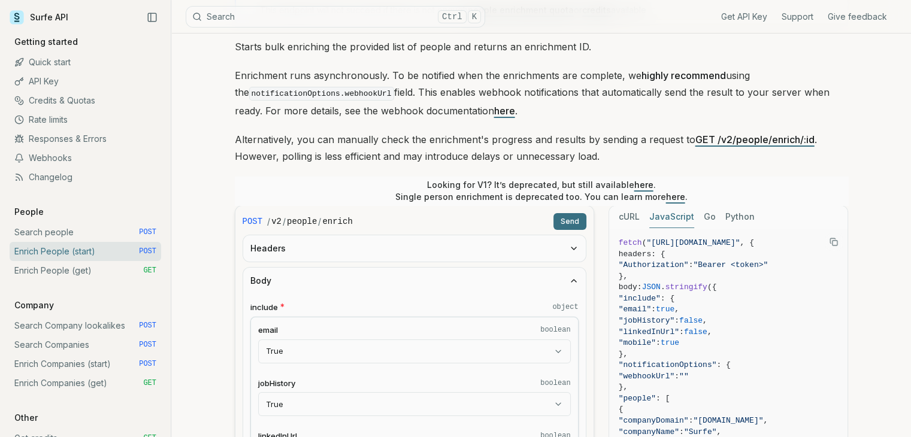
scroll to position [0, 0]
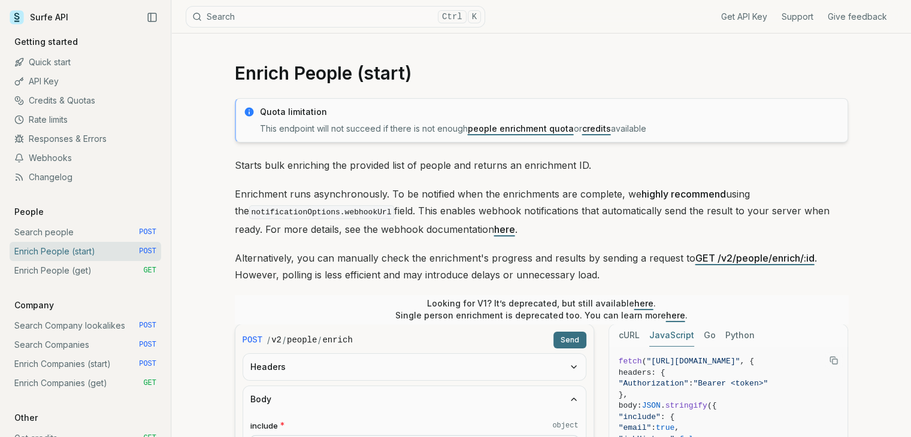
click at [378, 72] on h1 "Enrich People (start)" at bounding box center [541, 73] width 613 height 22
click at [468, 72] on h1 "Enrich People (start)" at bounding box center [541, 73] width 613 height 22
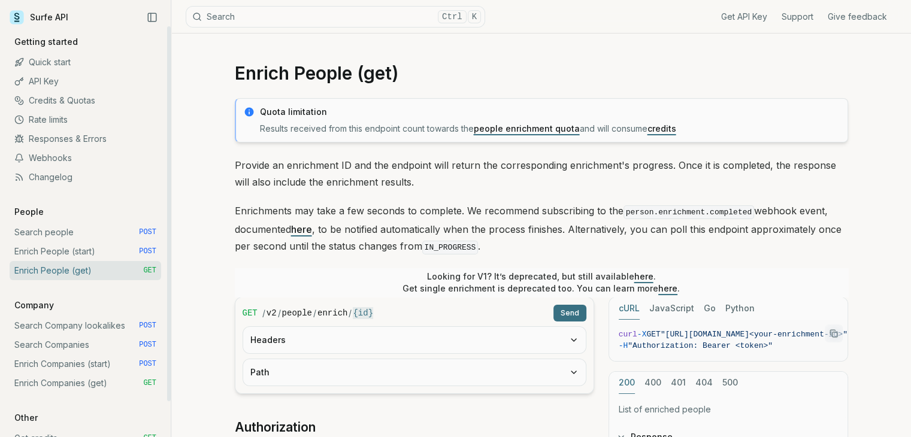
drag, startPoint x: 60, startPoint y: 269, endPoint x: 84, endPoint y: 272, distance: 23.5
click at [60, 270] on link "Enrich People (get) GET" at bounding box center [85, 270] width 151 height 19
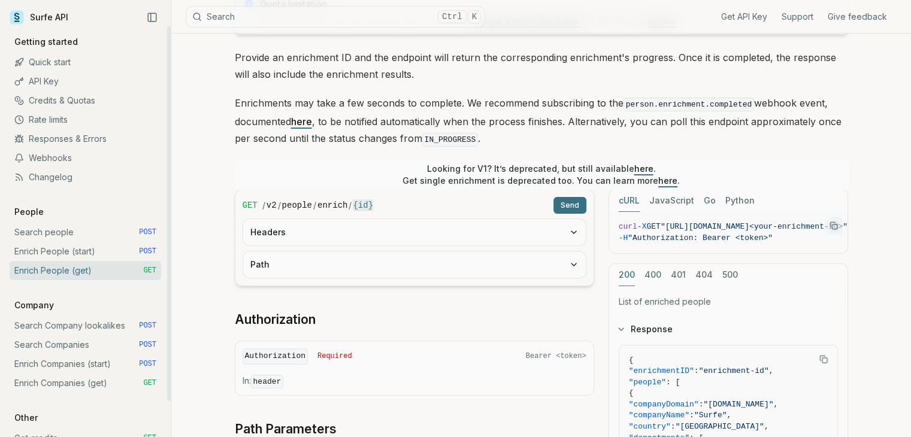
scroll to position [120, 0]
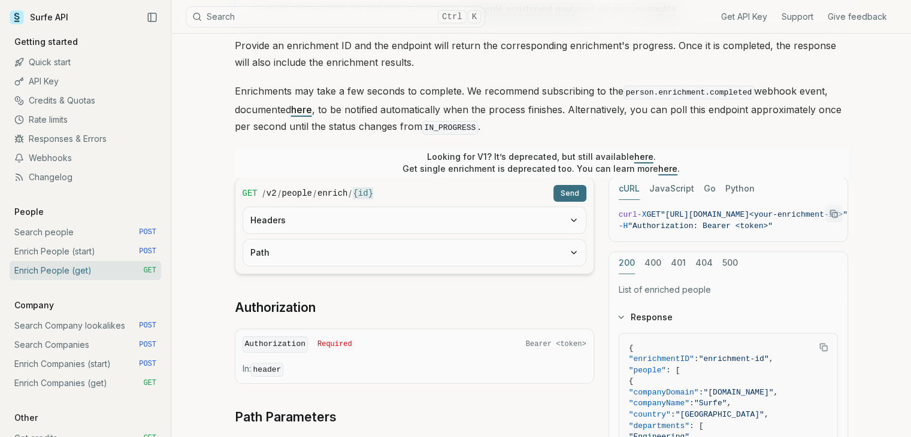
click at [424, 213] on button "Headers" at bounding box center [414, 220] width 342 height 26
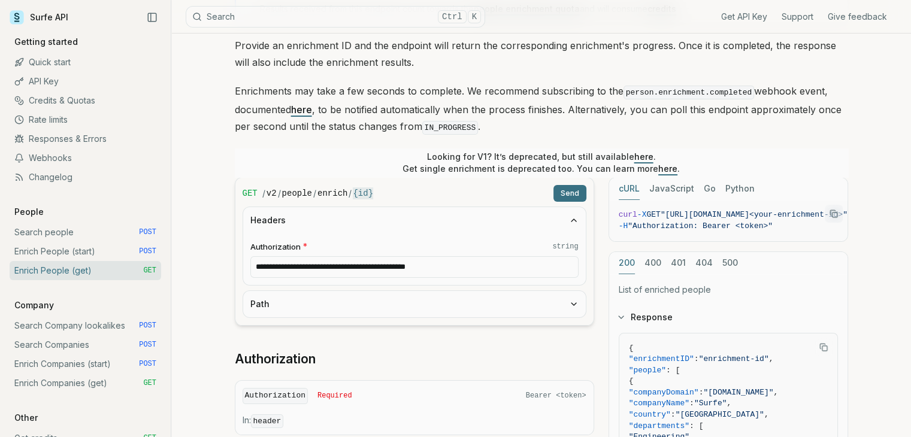
click at [388, 302] on button "Path" at bounding box center [414, 304] width 342 height 26
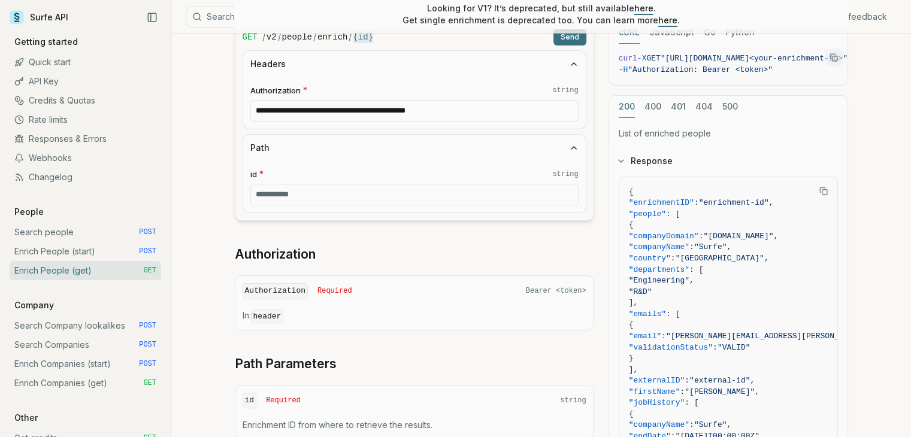
scroll to position [299, 0]
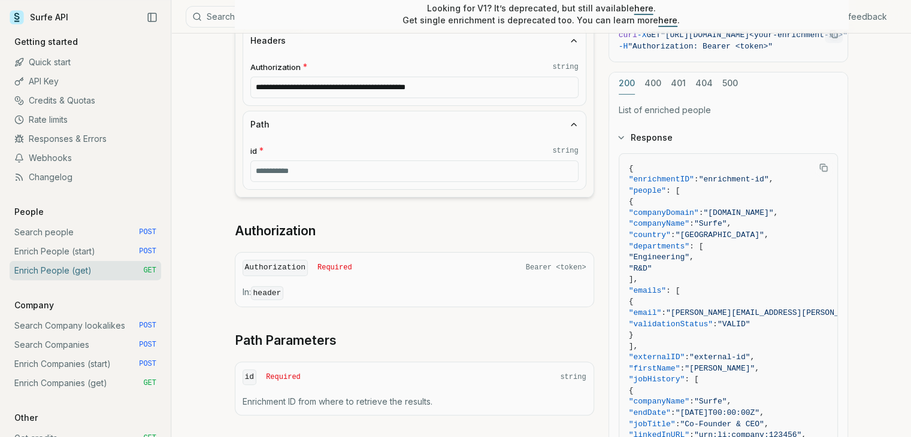
click at [309, 168] on input "id * string" at bounding box center [414, 171] width 328 height 22
paste input "**********"
type input "**********"
click at [598, 191] on div "**********" at bounding box center [541, 277] width 613 height 558
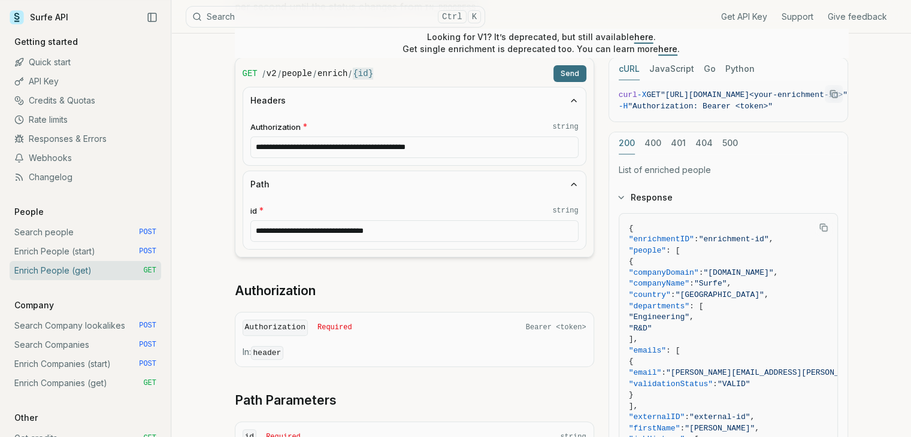
scroll to position [239, 0]
click at [568, 69] on button "Send" at bounding box center [569, 73] width 33 height 17
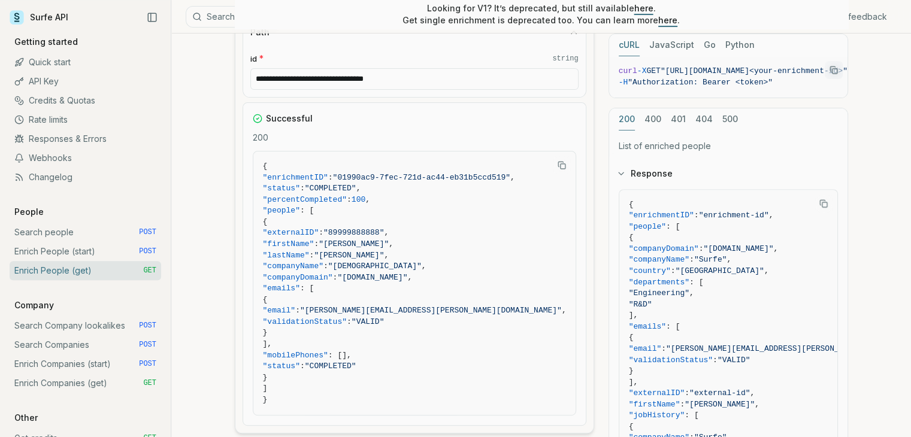
scroll to position [419, 0]
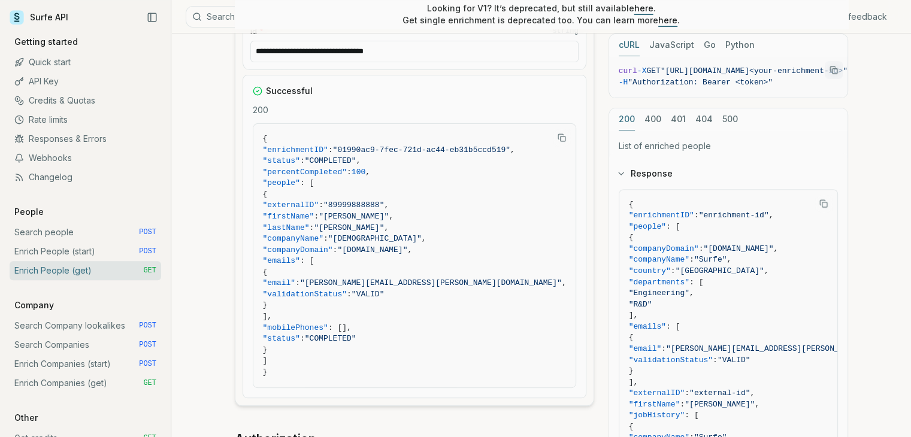
click at [595, 254] on div "**********" at bounding box center [541, 251] width 613 height 746
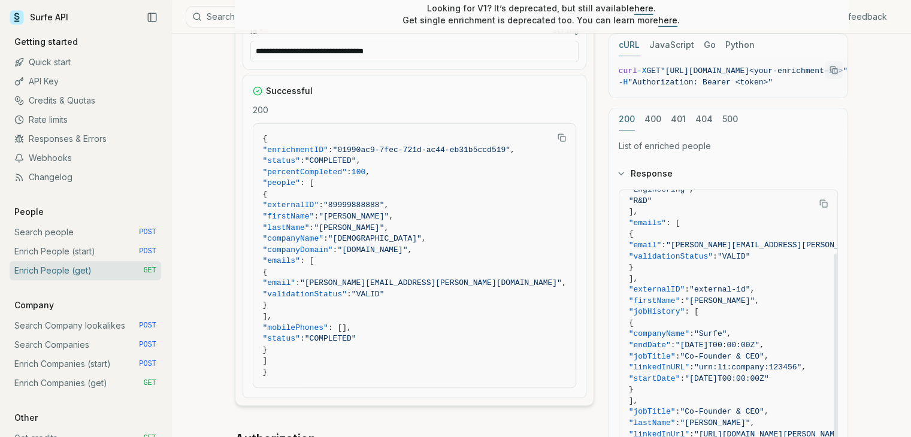
scroll to position [120, 0]
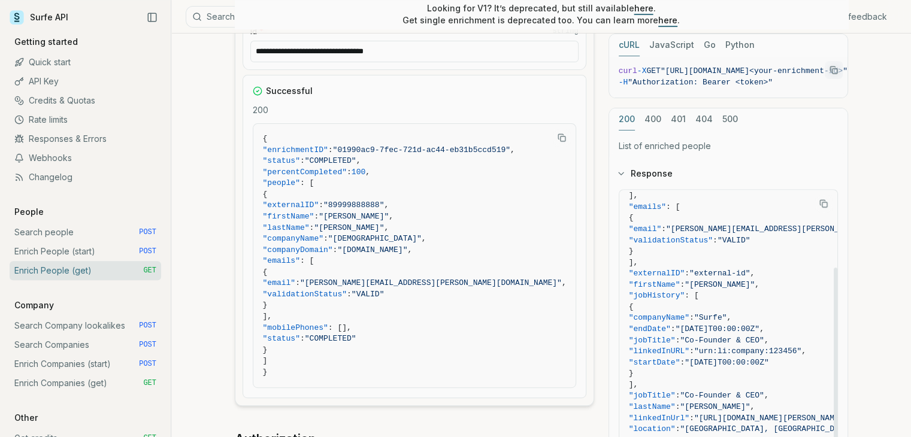
click at [606, 258] on div "**********" at bounding box center [541, 251] width 613 height 746
click at [554, 132] on button "Copy Text" at bounding box center [562, 138] width 18 height 18
click at [228, 260] on article "**********" at bounding box center [541, 165] width 671 height 1102
click at [60, 231] on link "Search people POST" at bounding box center [85, 232] width 151 height 19
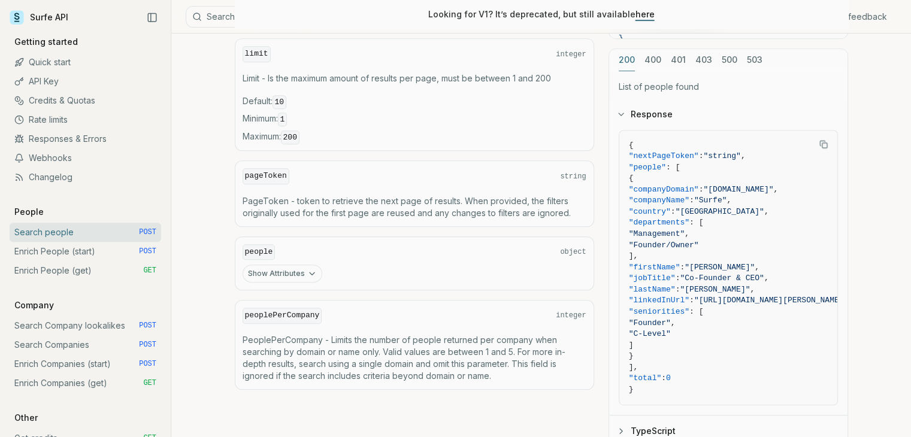
scroll to position [599, 0]
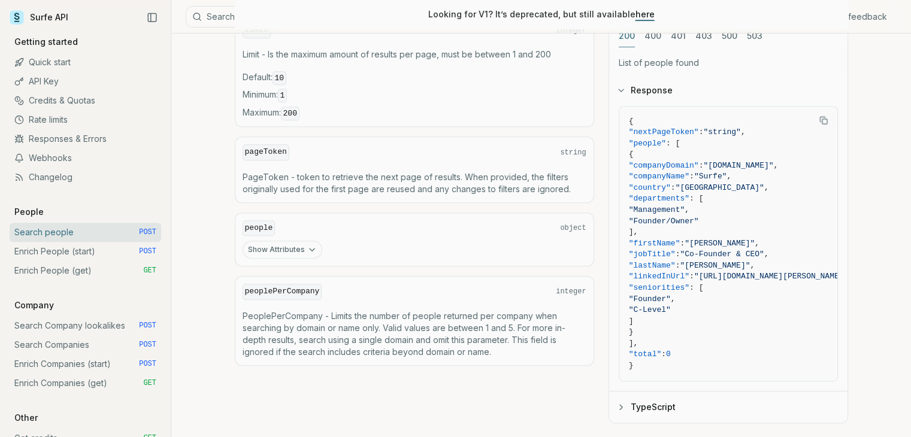
click at [297, 241] on button "Show Attributes" at bounding box center [282, 250] width 80 height 18
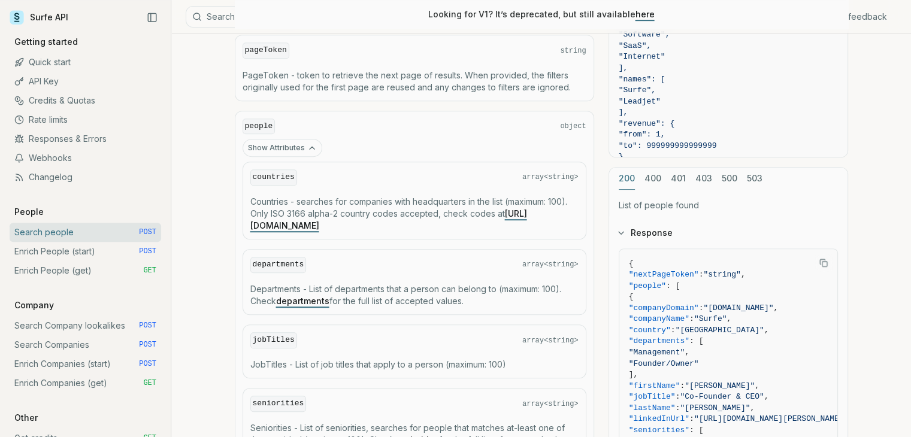
scroll to position [718, 0]
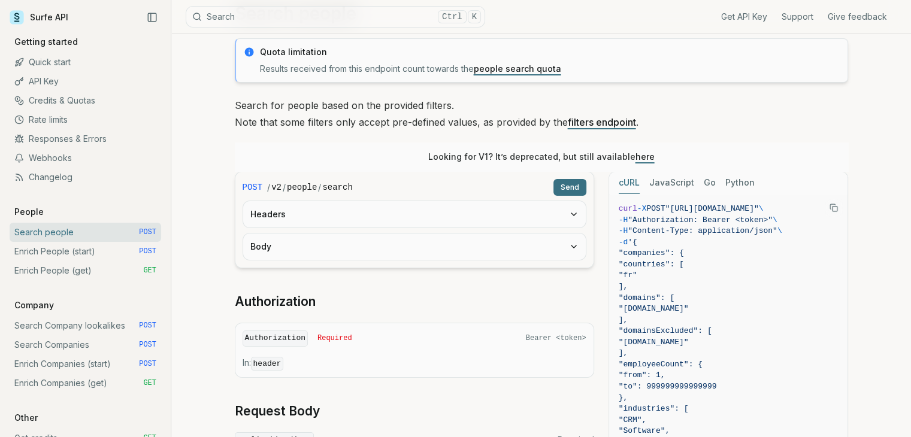
click at [361, 247] on button "Body" at bounding box center [414, 247] width 342 height 26
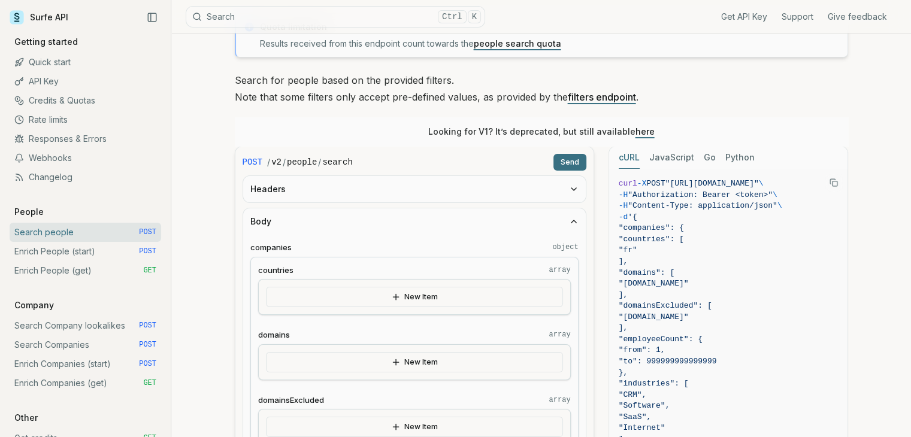
scroll to position [180, 0]
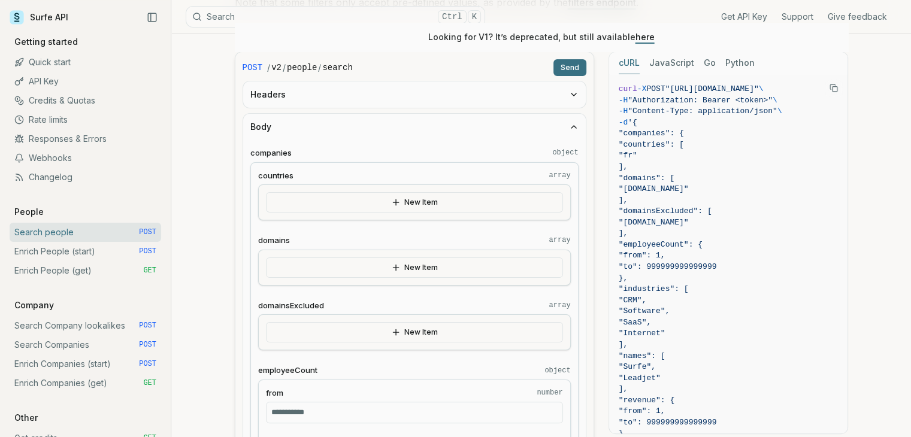
click at [438, 202] on button "New Item" at bounding box center [414, 202] width 297 height 20
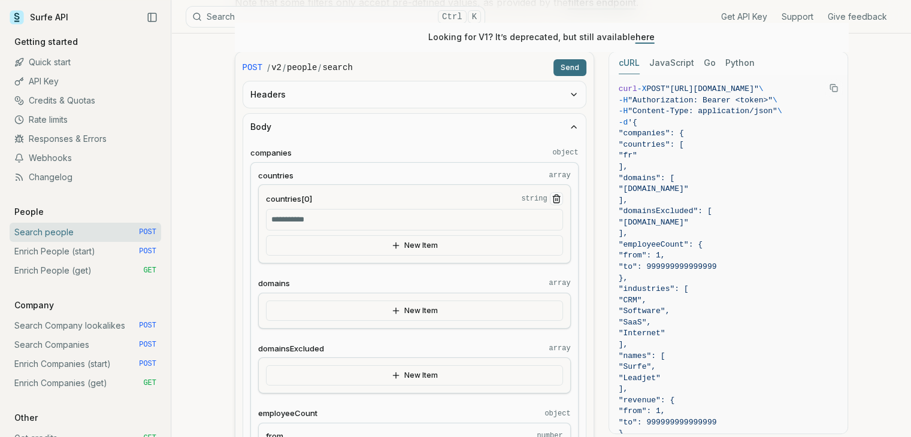
click at [411, 219] on input "countries[0] string" at bounding box center [414, 220] width 297 height 22
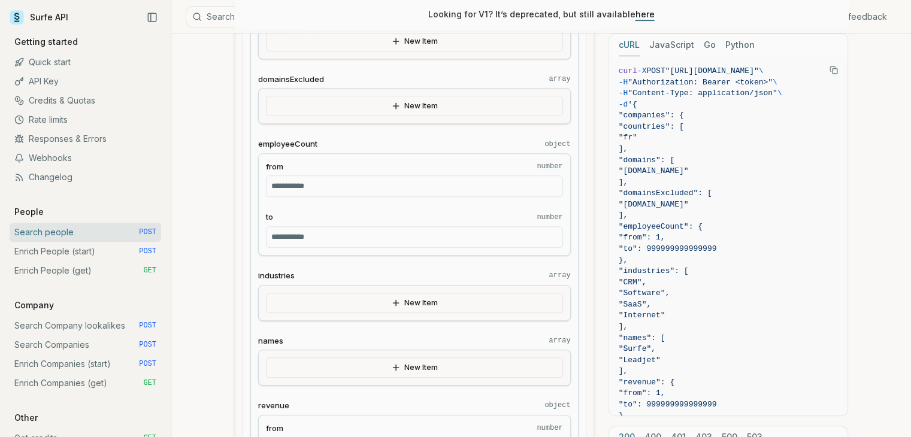
scroll to position [479, 0]
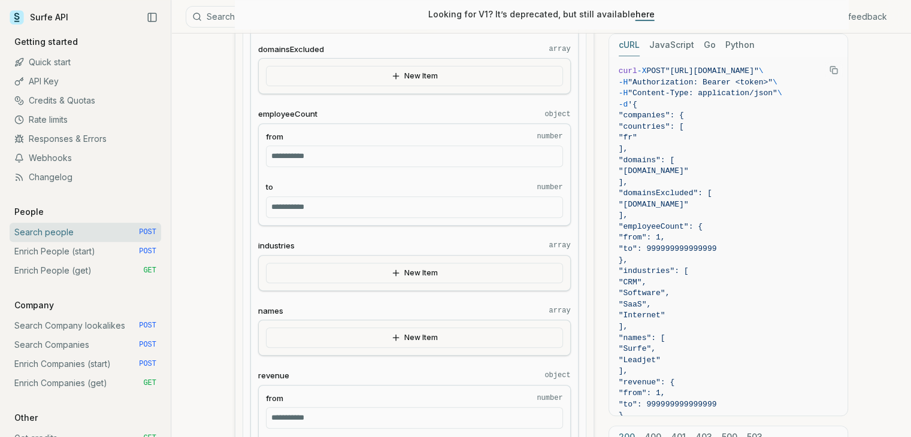
type input "*****"
click at [407, 76] on button "New Item" at bounding box center [414, 76] width 297 height 20
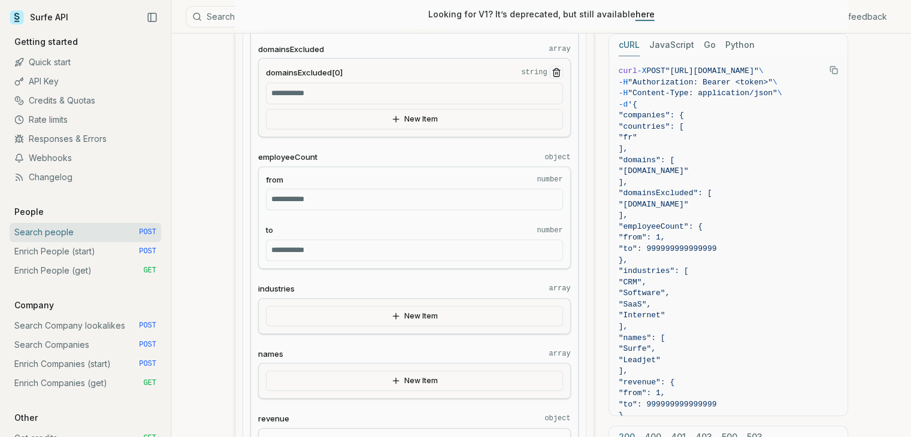
click at [336, 93] on input "domainsExcluded[0] string" at bounding box center [414, 94] width 297 height 22
type input "*********"
click at [416, 120] on button "New Item" at bounding box center [414, 119] width 297 height 20
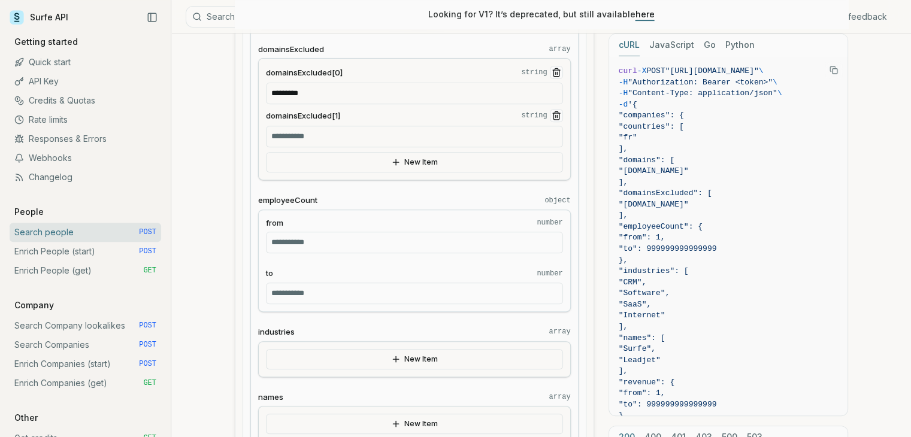
click at [426, 140] on input "domainsExcluded[1] string" at bounding box center [414, 137] width 297 height 22
click at [553, 115] on icon "Remove Item" at bounding box center [556, 116] width 10 height 10
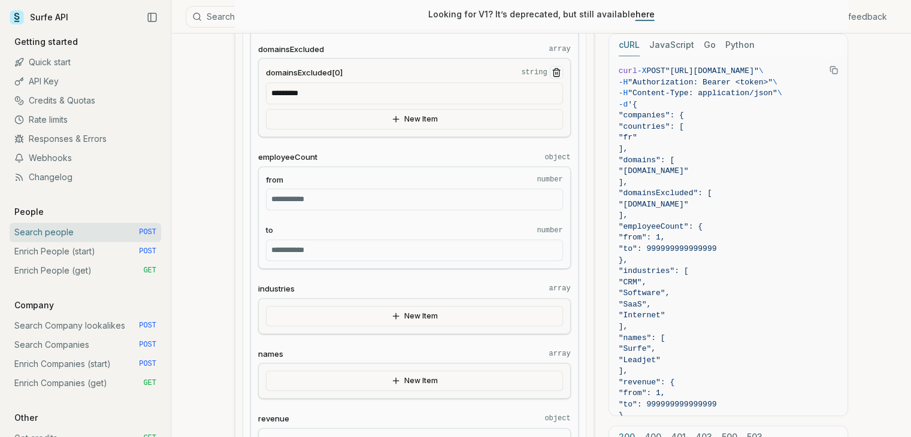
click at [339, 274] on div "**********" at bounding box center [414, 200] width 328 height 675
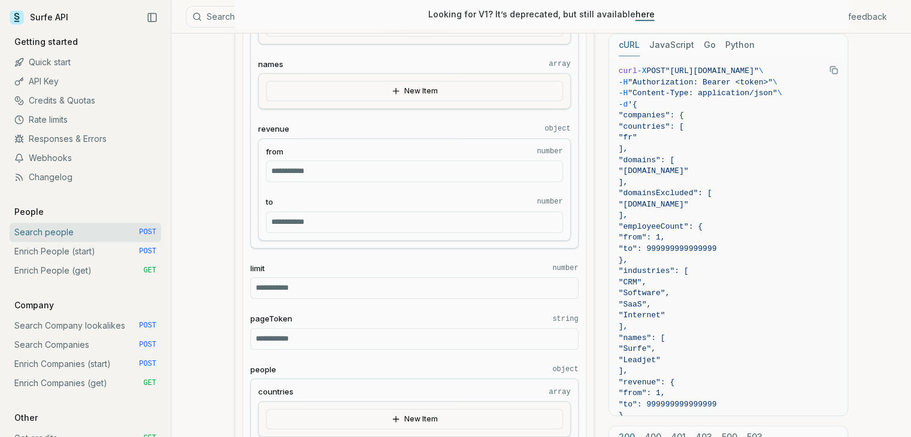
scroll to position [539, 0]
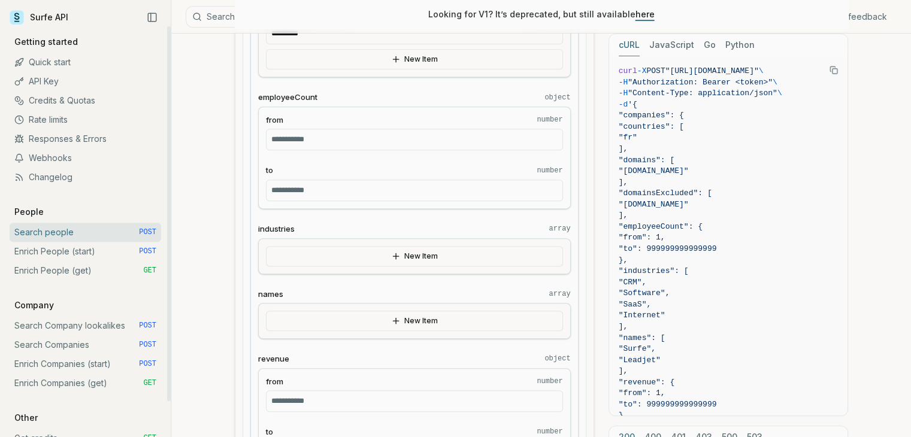
click at [77, 326] on link "Search Company lookalikes POST" at bounding box center [85, 325] width 151 height 19
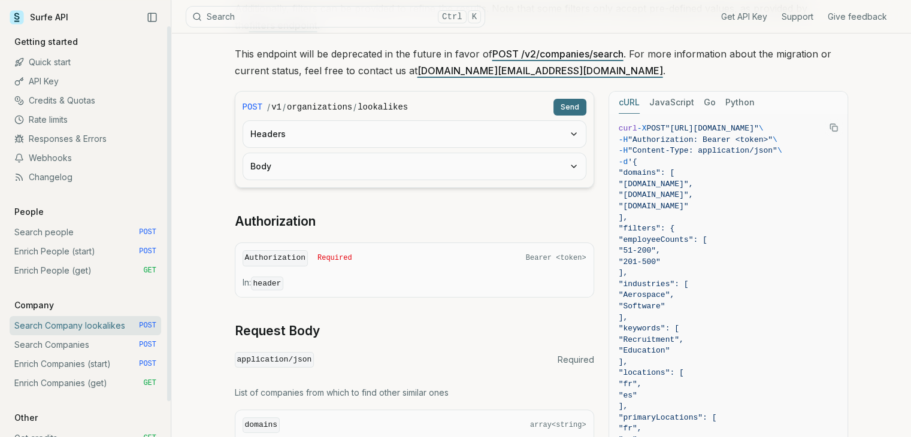
scroll to position [180, 0]
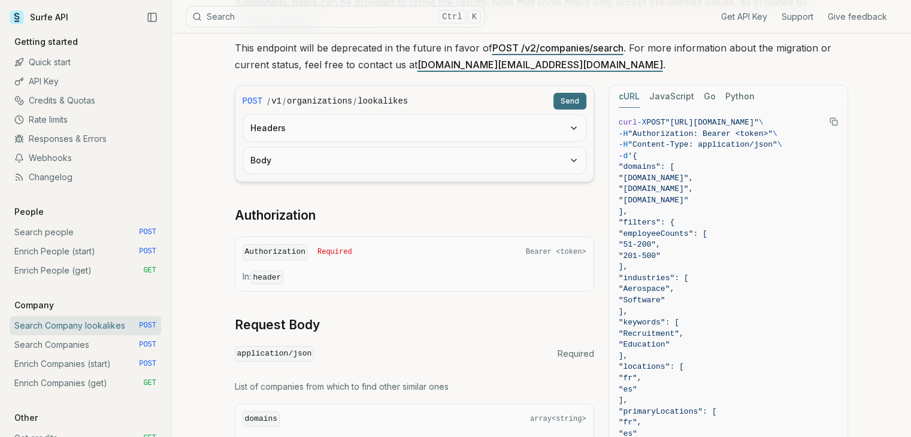
click at [330, 152] on button "Body" at bounding box center [414, 160] width 342 height 26
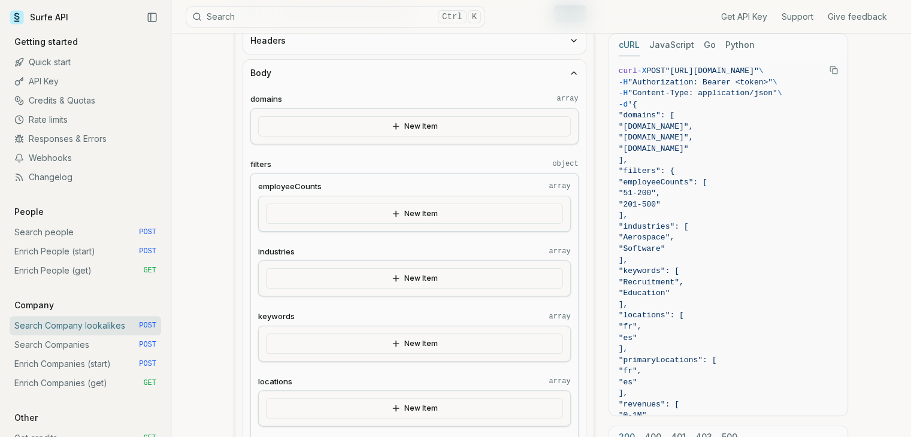
scroll to position [299, 0]
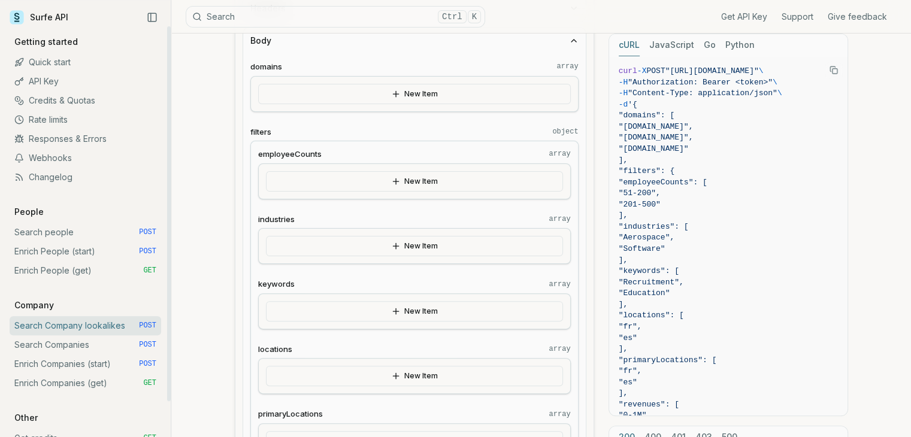
click at [80, 339] on link "Search Companies POST" at bounding box center [85, 344] width 151 height 19
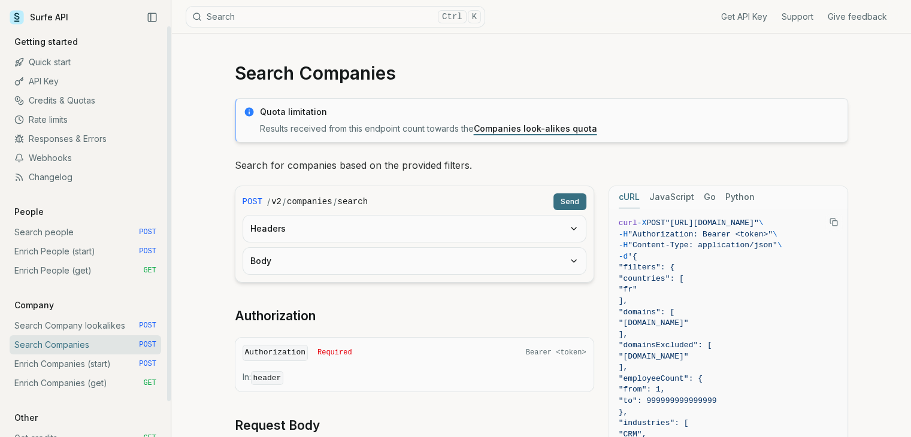
click at [377, 262] on button "Body" at bounding box center [414, 261] width 342 height 26
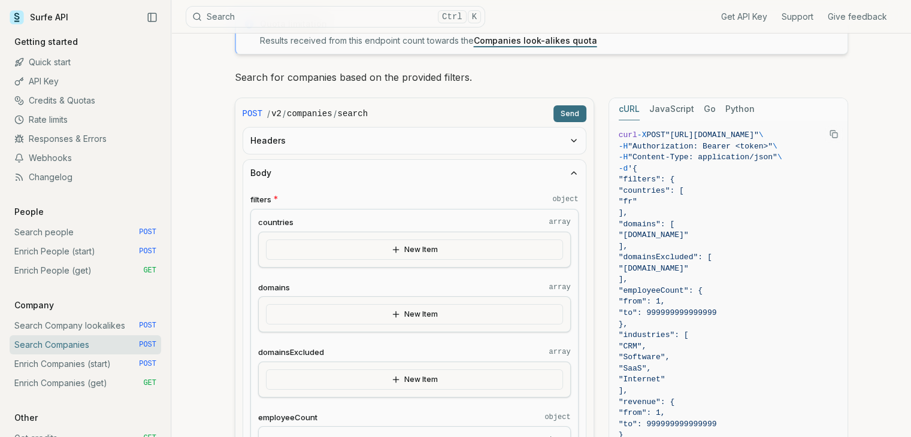
scroll to position [120, 0]
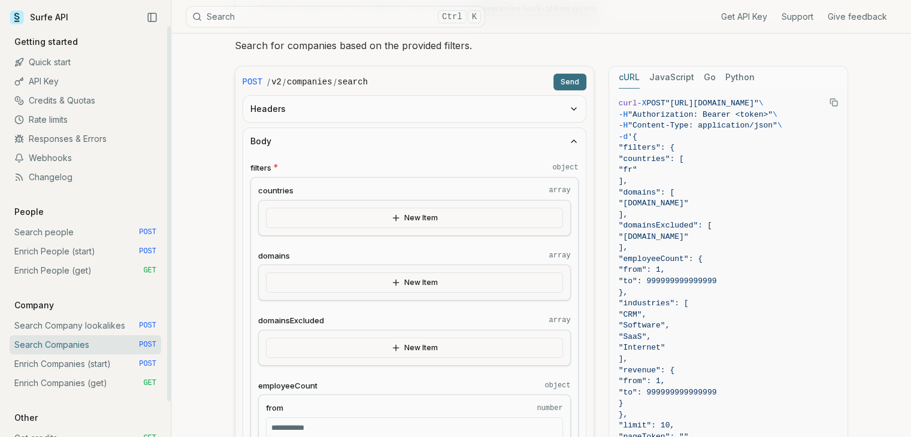
click at [64, 360] on link "Enrich Companies (start) POST" at bounding box center [85, 363] width 151 height 19
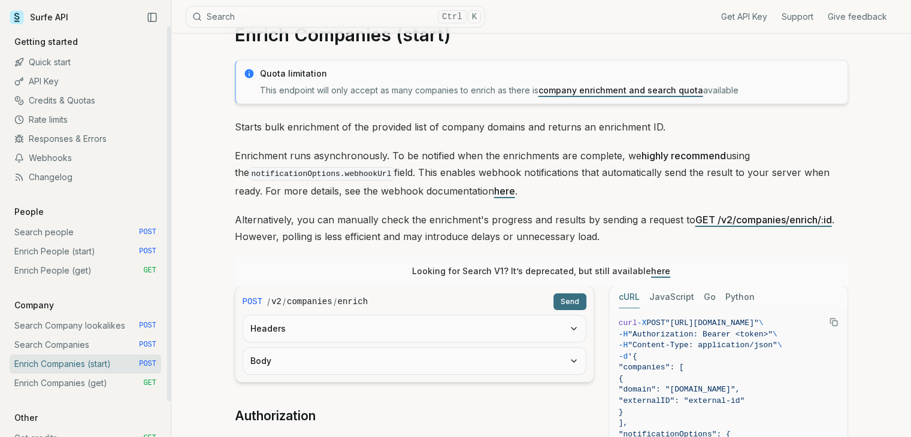
scroll to position [180, 0]
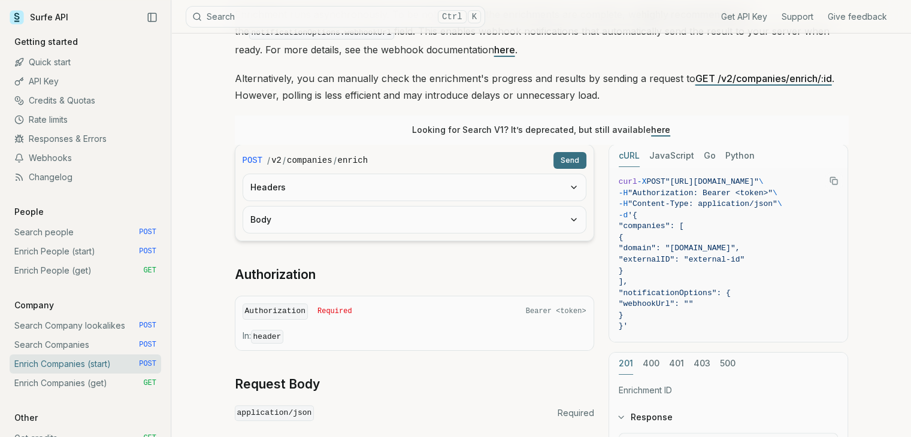
click at [450, 225] on button "Body" at bounding box center [414, 220] width 342 height 26
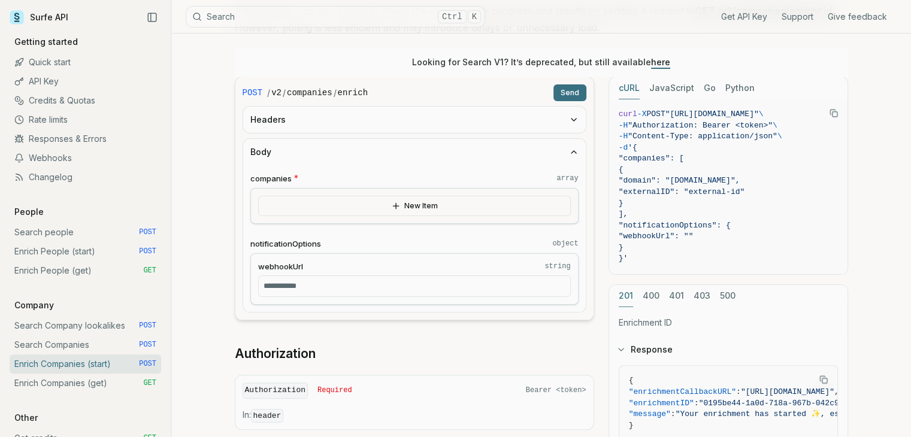
scroll to position [299, 0]
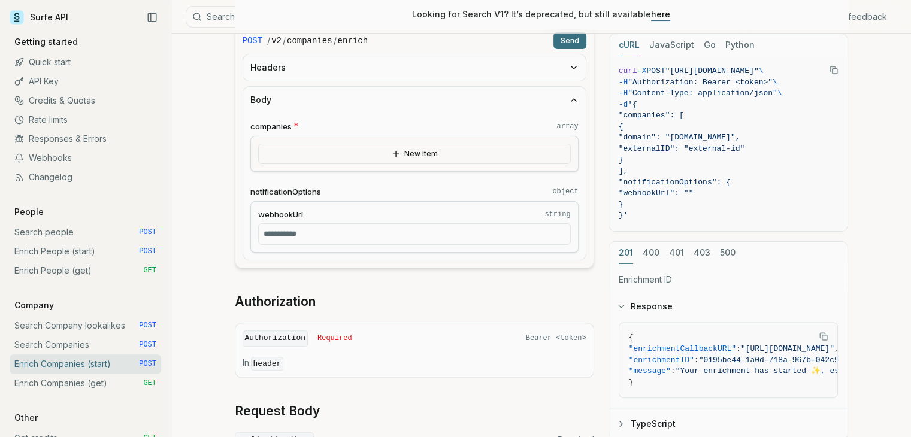
click at [438, 158] on button "New Item" at bounding box center [414, 154] width 313 height 20
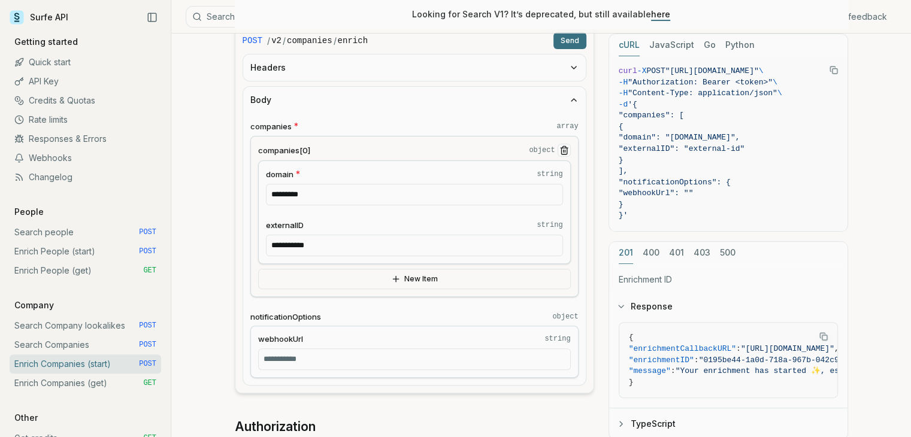
drag, startPoint x: 371, startPoint y: 187, endPoint x: 225, endPoint y: 174, distance: 146.7
click at [225, 174] on article "**********" at bounding box center [541, 311] width 671 height 1154
type input "**********"
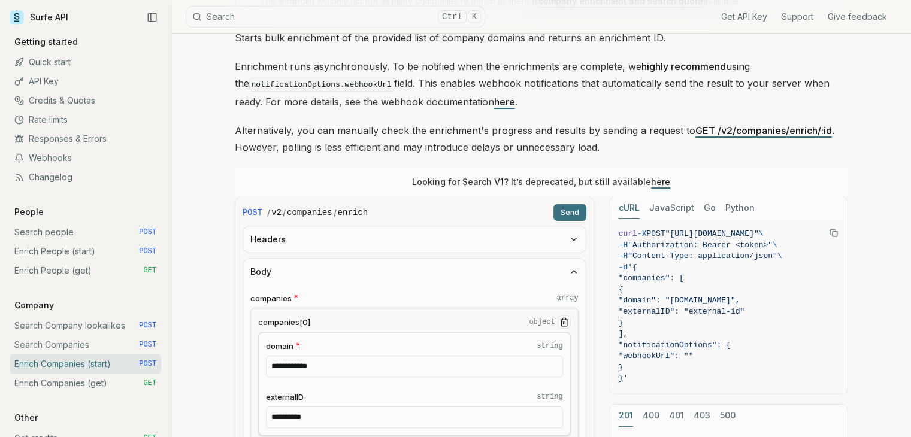
scroll to position [120, 0]
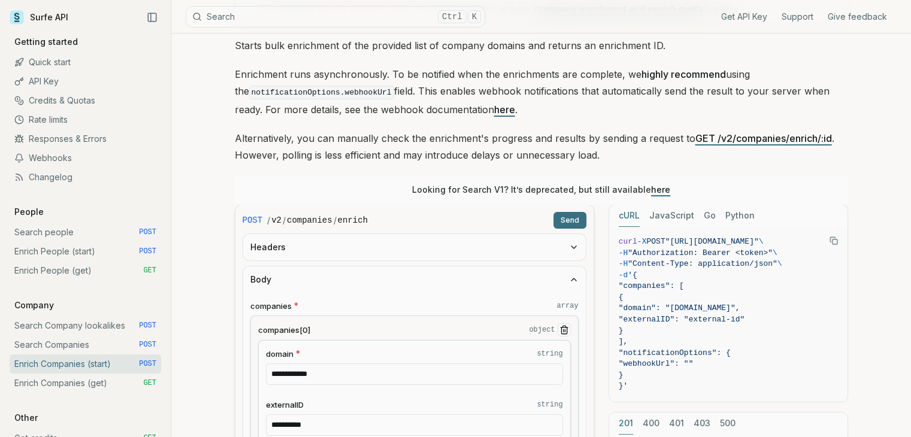
type input "**********"
click at [571, 216] on button "Send" at bounding box center [569, 220] width 33 height 17
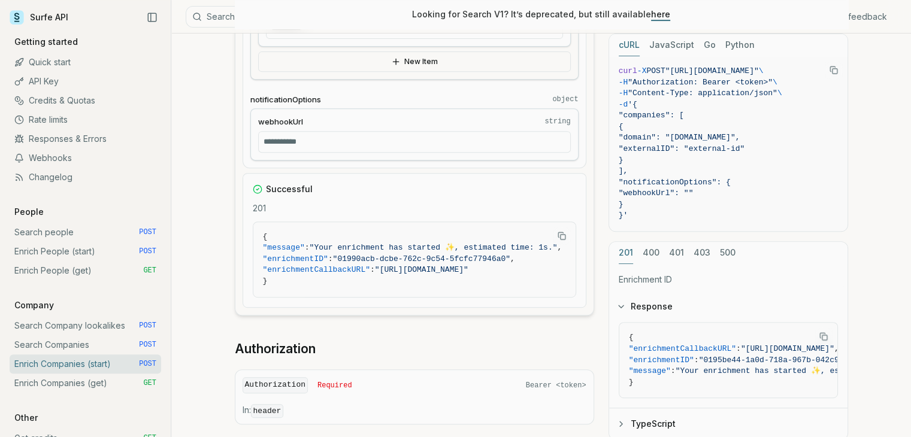
scroll to position [539, 0]
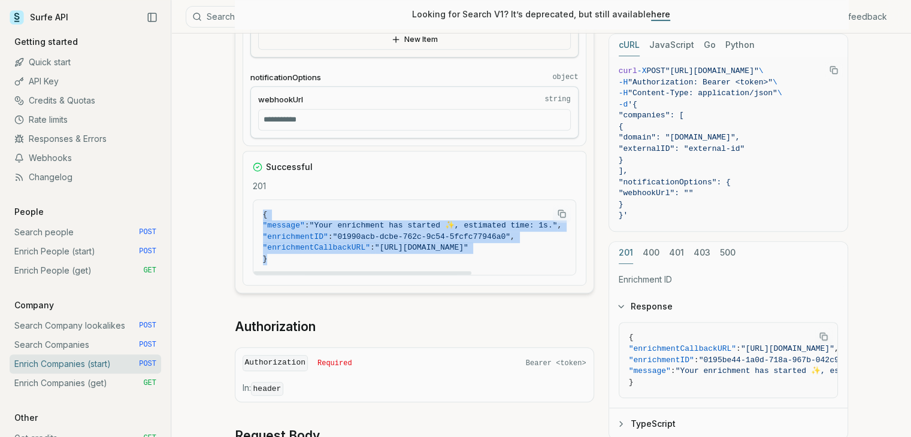
drag, startPoint x: 274, startPoint y: 254, endPoint x: 239, endPoint y: 219, distance: 50.0
click at [239, 219] on form "**********" at bounding box center [414, 39] width 359 height 508
copy code "{ "message" : "Your enrichment has started ✨, estimated time: 1s." , "enrichmen…"
click at [515, 232] on span ""enrichmentID" : "01990acb-dcbe-762c-9c54-5fcfc77946a0" ," at bounding box center [414, 237] width 303 height 11
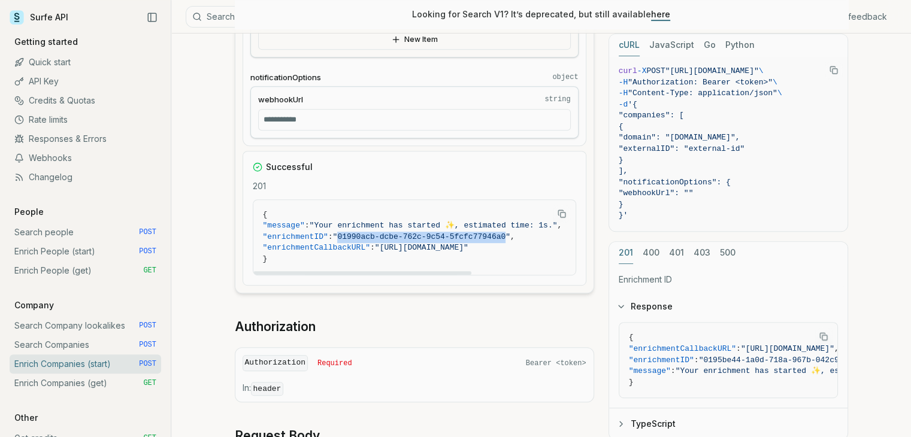
drag, startPoint x: 498, startPoint y: 235, endPoint x: 345, endPoint y: 233, distance: 152.7
click at [345, 233] on span ""01990acb-dcbe-762c-9c54-5fcfc77946a0"" at bounding box center [421, 236] width 177 height 9
copy span "01990acb-dcbe-762c-9c54-5fcfc77946a0"
click at [80, 381] on link "Enrich Companies (get) GET" at bounding box center [85, 383] width 151 height 19
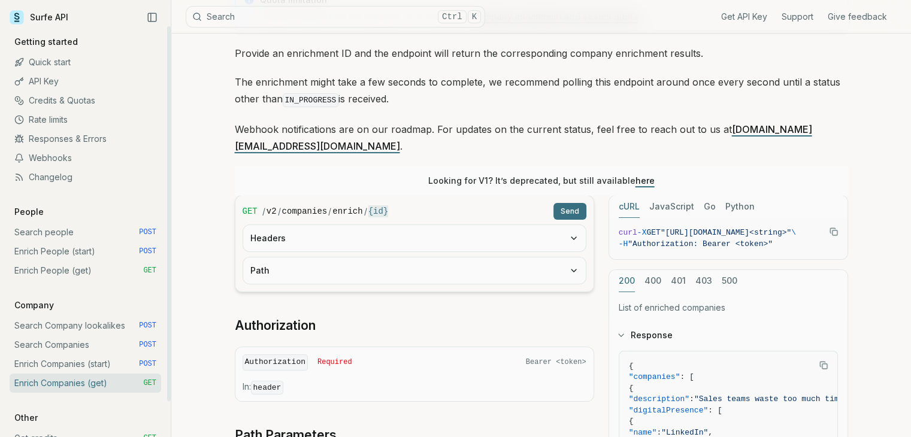
scroll to position [120, 0]
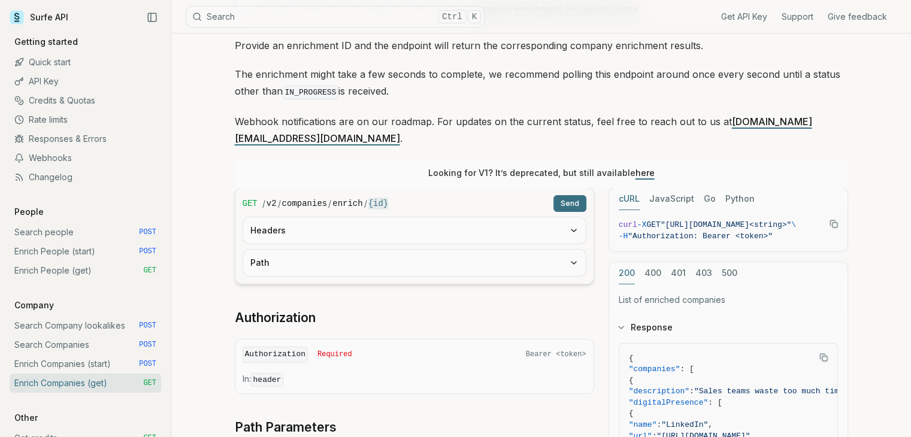
click at [342, 250] on button "Path" at bounding box center [414, 263] width 342 height 26
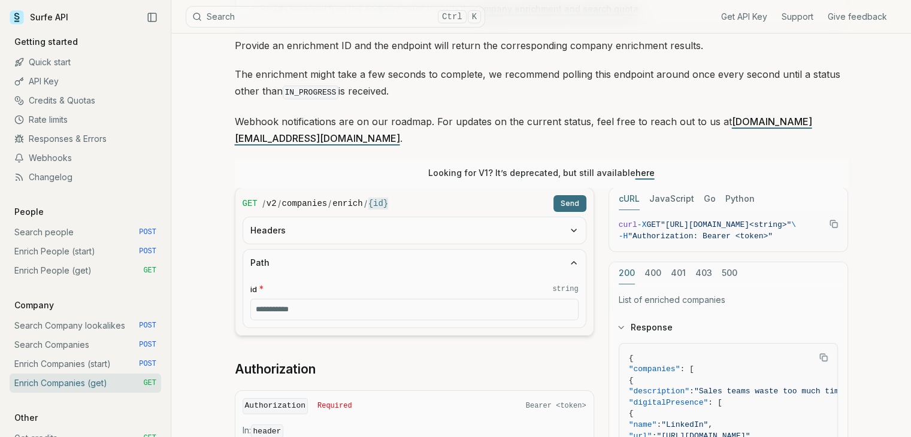
click at [320, 299] on input "id * string" at bounding box center [414, 310] width 328 height 22
paste input "**********"
type input "**********"
click at [569, 195] on button "Send" at bounding box center [569, 203] width 33 height 17
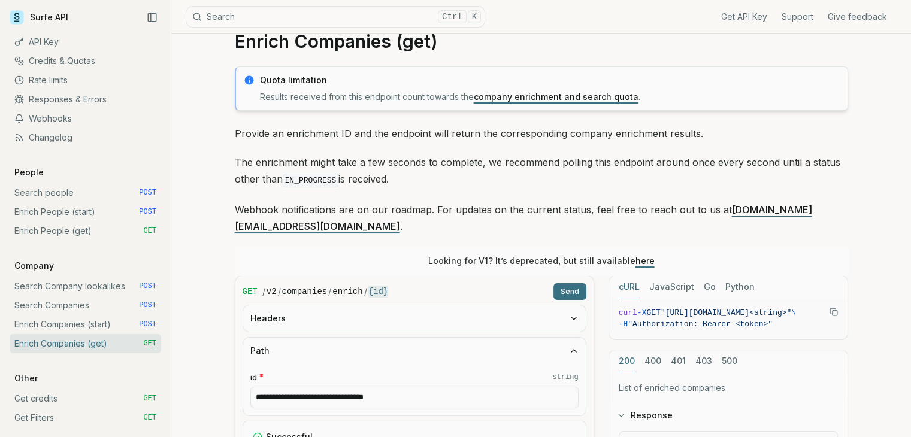
scroll to position [180, 0]
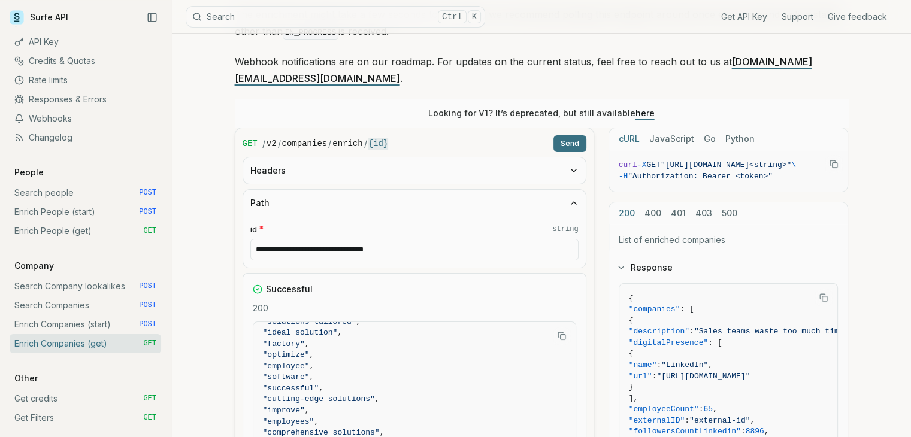
click at [204, 188] on div "**********" at bounding box center [540, 432] width 739 height 1157
click at [208, 285] on article "**********" at bounding box center [541, 432] width 671 height 1157
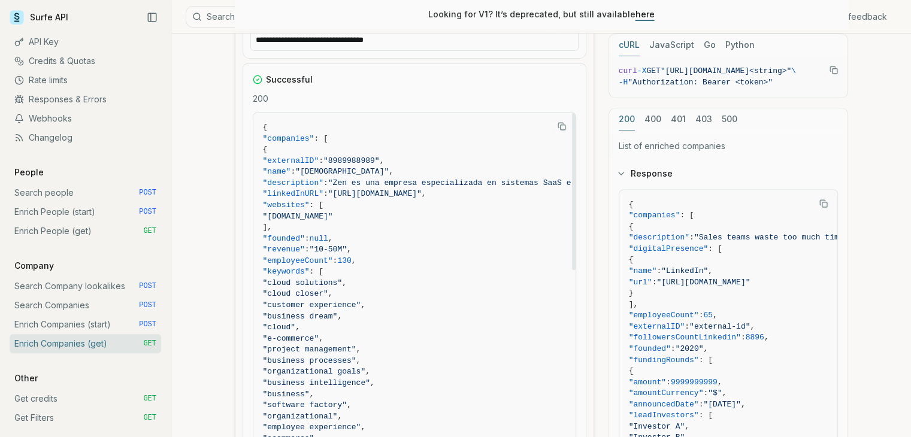
scroll to position [299, 0]
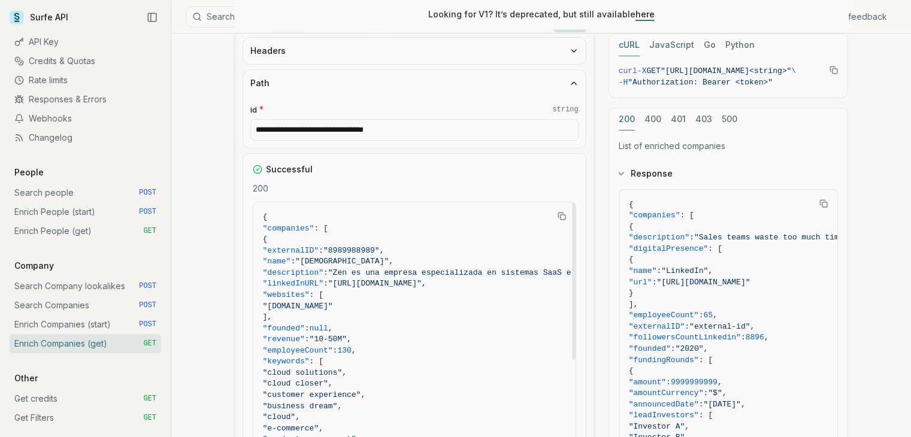
click at [559, 212] on icon "Copy Text" at bounding box center [561, 216] width 8 height 8
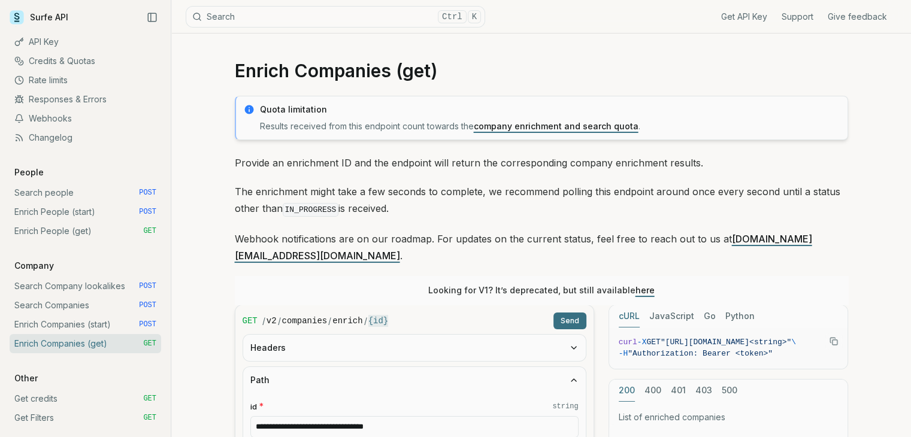
scroll to position [0, 0]
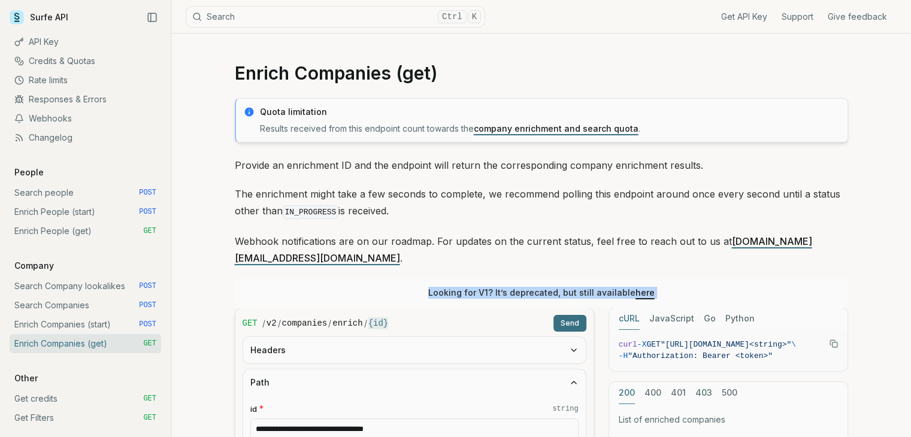
click at [240, 278] on div "Looking for V1? It’s deprecated, but still available here" at bounding box center [541, 292] width 613 height 29
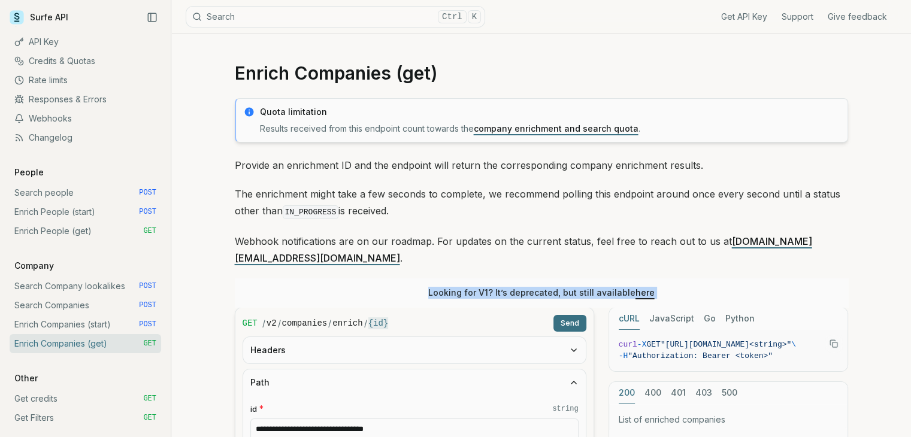
click at [72, 63] on link "Credits & Quotas" at bounding box center [85, 60] width 151 height 19
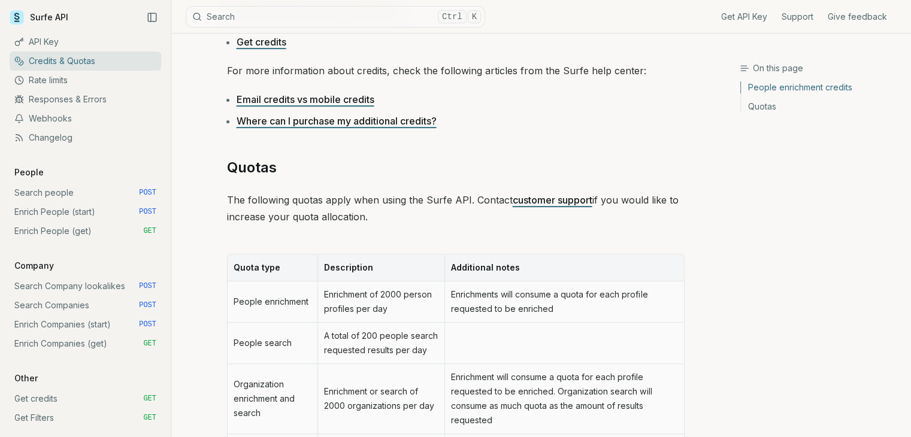
scroll to position [539, 0]
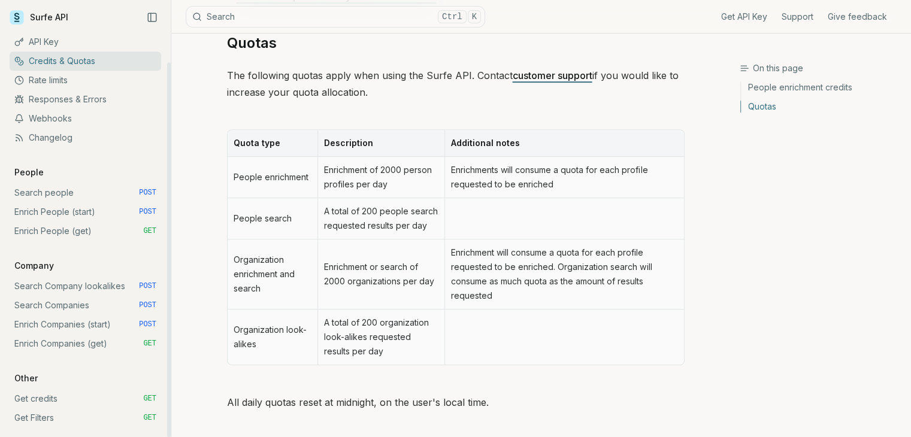
click at [53, 397] on link "Get credits GET" at bounding box center [85, 398] width 151 height 19
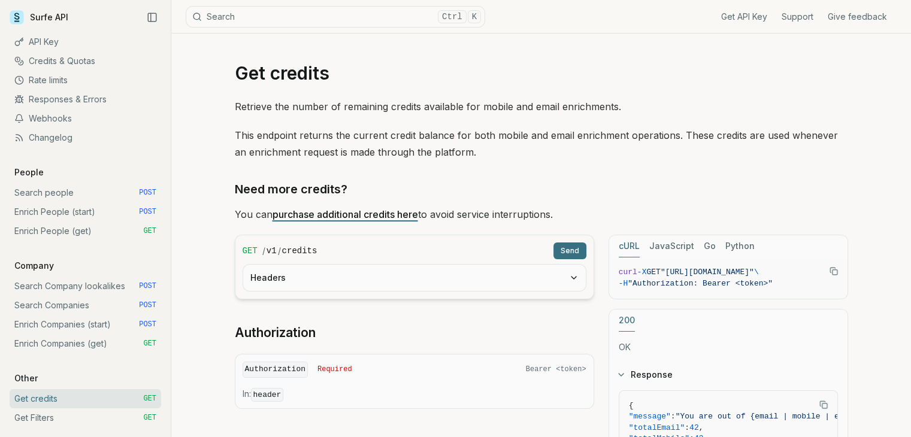
click at [563, 247] on button "Send" at bounding box center [569, 250] width 33 height 17
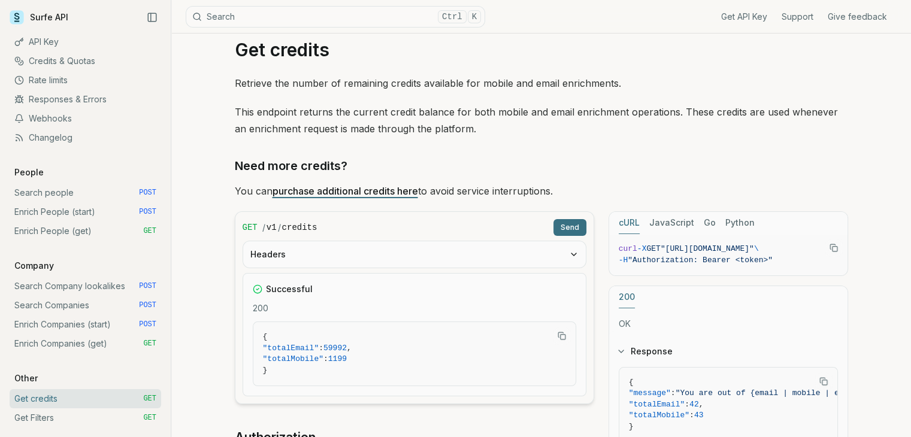
scroll to position [60, 0]
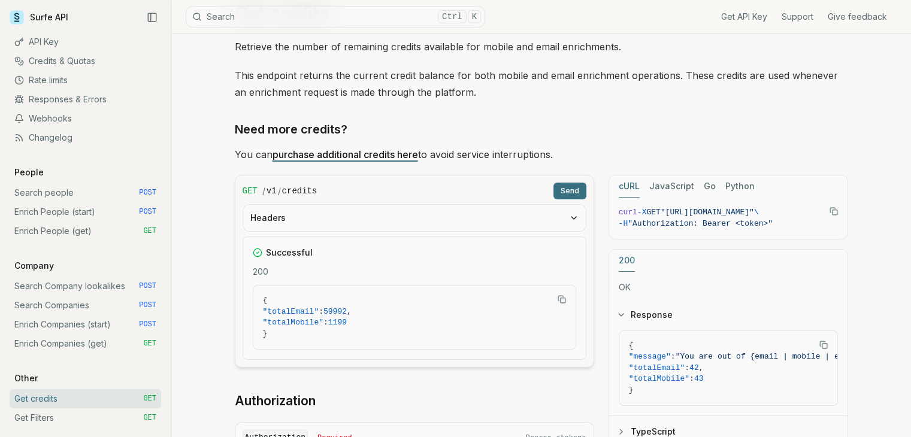
click at [223, 277] on article "Get credits Retrieve the number of remaining credits available for mobile and e…" at bounding box center [541, 272] width 671 height 596
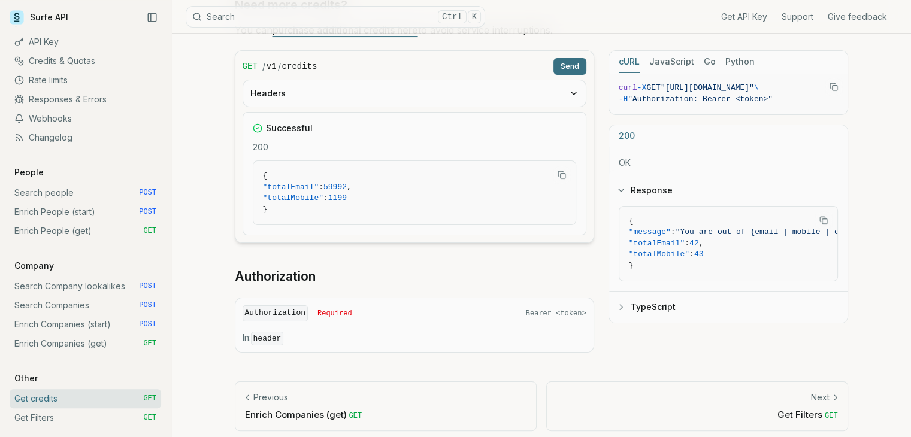
scroll to position [190, 0]
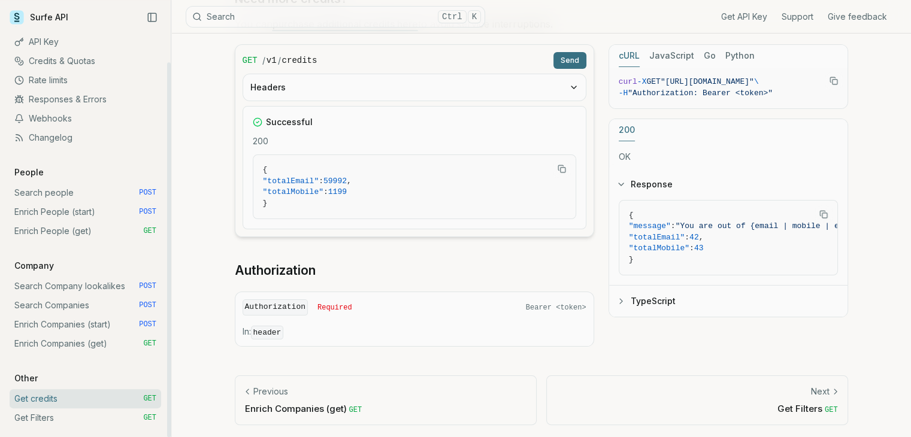
click at [53, 420] on link "Get Filters GET" at bounding box center [85, 417] width 151 height 19
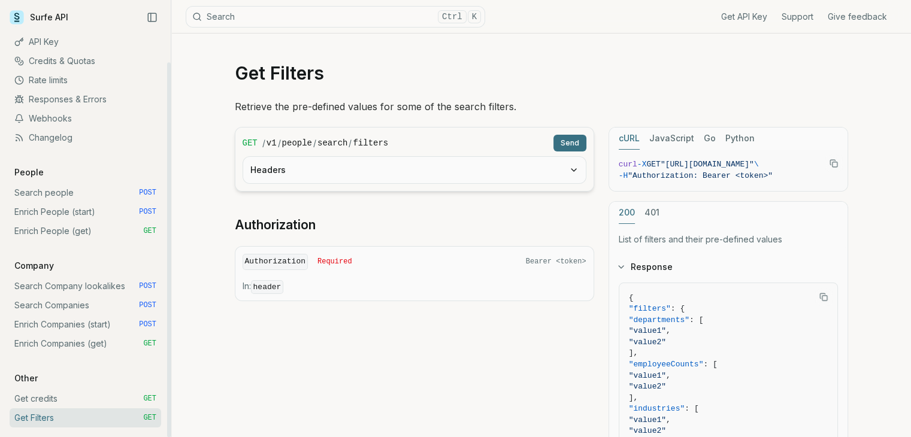
click at [209, 326] on article "Get Filters Retrieve the pre-defined values for some of the search filters. GET…" at bounding box center [541, 406] width 671 height 744
drag, startPoint x: 249, startPoint y: 110, endPoint x: 278, endPoint y: 106, distance: 29.0
click at [278, 106] on p "Retrieve the pre-defined values for some of the search filters." at bounding box center [541, 106] width 613 height 17
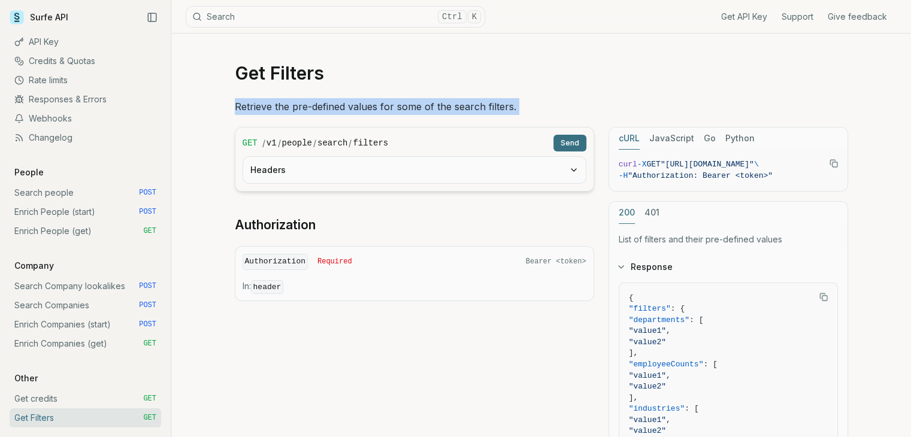
click at [278, 106] on p "Retrieve the pre-defined values for some of the search filters." at bounding box center [541, 106] width 613 height 17
click at [296, 108] on p "Retrieve the pre-defined values for some of the search filters." at bounding box center [541, 106] width 613 height 17
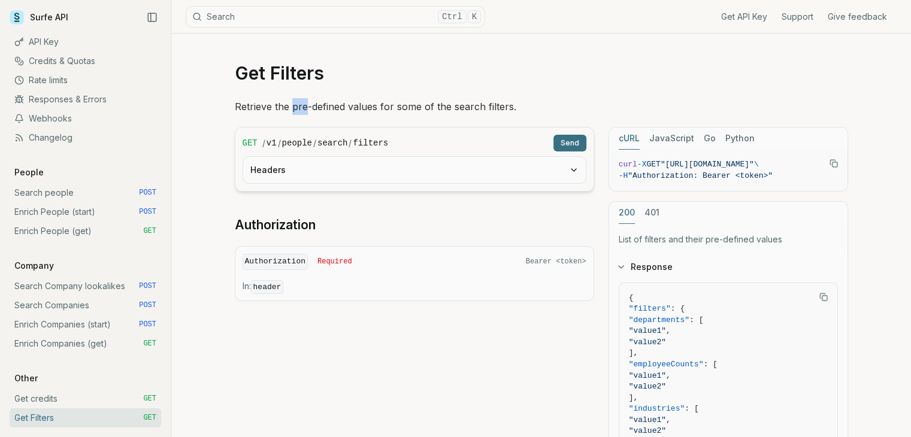
click at [296, 108] on p "Retrieve the pre-defined values for some of the search filters." at bounding box center [541, 106] width 613 height 17
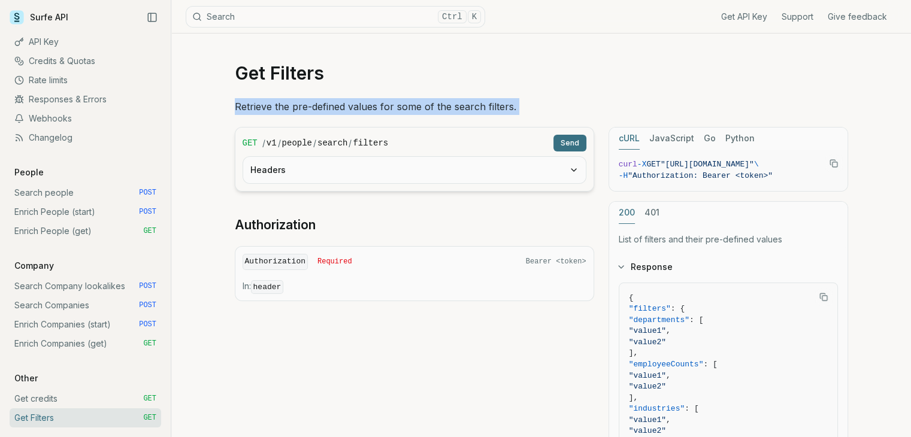
click at [296, 108] on p "Retrieve the pre-defined values for some of the search filters." at bounding box center [541, 106] width 613 height 17
click at [346, 110] on p "Retrieve the pre-defined values for some of the search filters." at bounding box center [541, 106] width 613 height 17
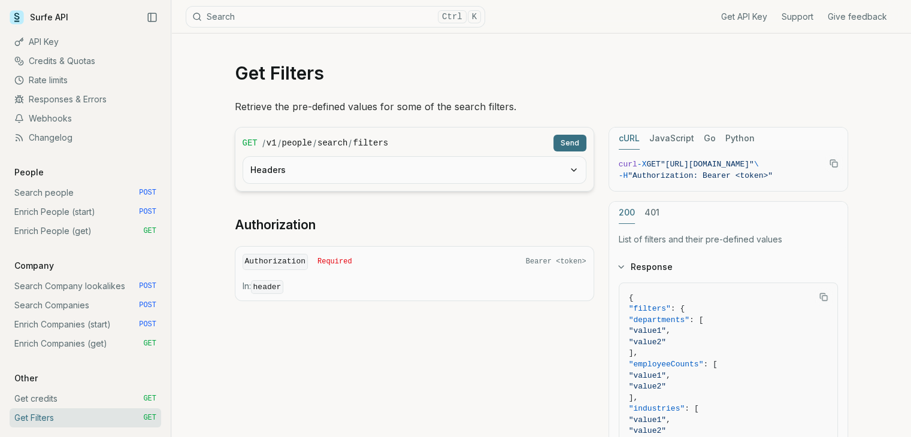
click at [559, 141] on button "Send" at bounding box center [569, 143] width 33 height 17
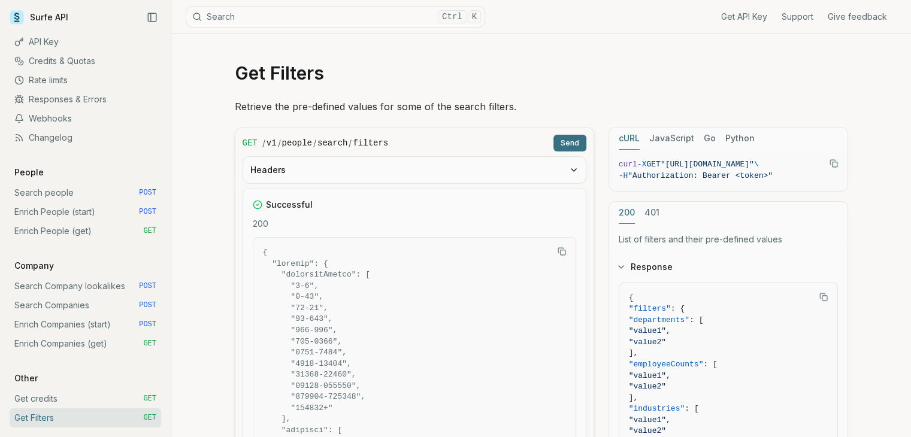
click at [209, 305] on article "Get Filters Retrieve the pre-defined values for some of the search filters. GET…" at bounding box center [541, 426] width 671 height 784
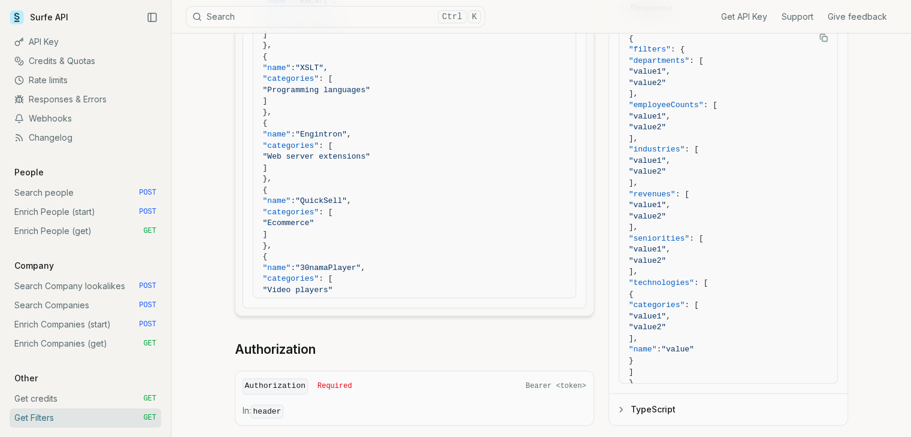
scroll to position [13591, 0]
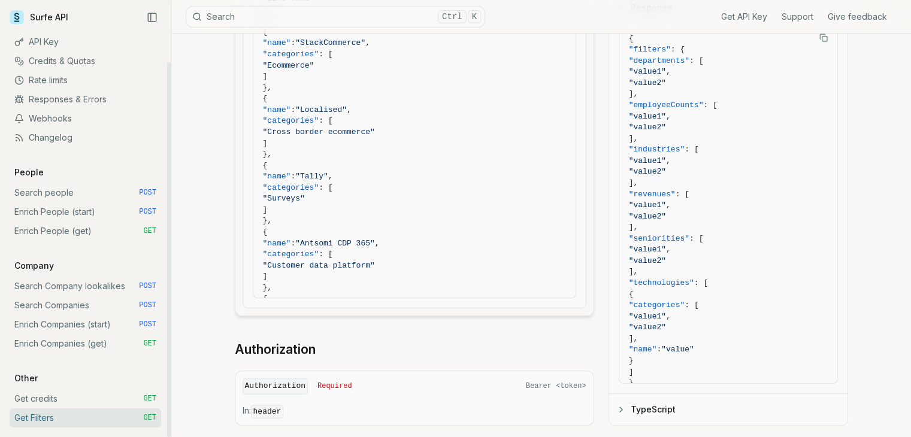
click at [217, 144] on article "Get Filters Retrieve the pre-defined values for some of the search filters. GET…" at bounding box center [541, 126] width 671 height 784
drag, startPoint x: 242, startPoint y: 111, endPoint x: 229, endPoint y: 107, distance: 14.0
click at [237, 112] on form "GET / v1 / people / search / filters Send Headers Successful 200 { "filters" : …" at bounding box center [414, 72] width 359 height 489
click at [228, 111] on article "Get Filters Retrieve the pre-defined values for some of the search filters. GET…" at bounding box center [541, 126] width 671 height 784
click at [210, 63] on article "Get Filters Retrieve the pre-defined values for some of the search filters. GET…" at bounding box center [541, 126] width 671 height 784
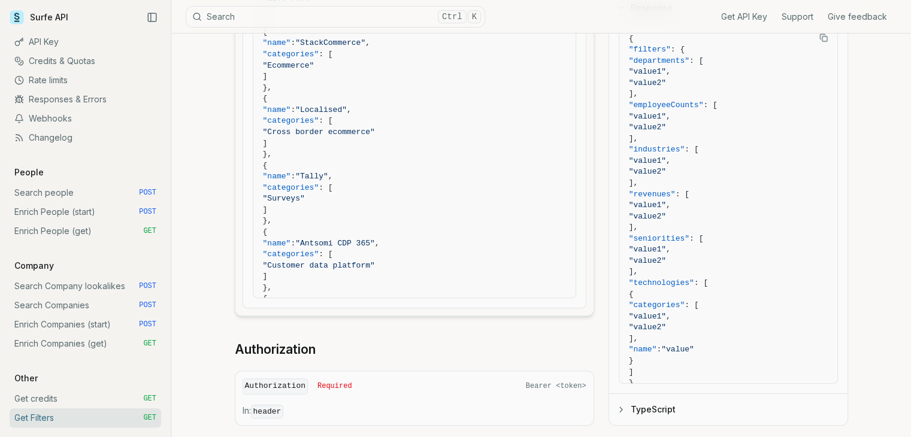
click at [202, 222] on div "Get Filters Retrieve the pre-defined values for some of the search filters. GET…" at bounding box center [540, 126] width 739 height 784
